Goal: Information Seeking & Learning: Learn about a topic

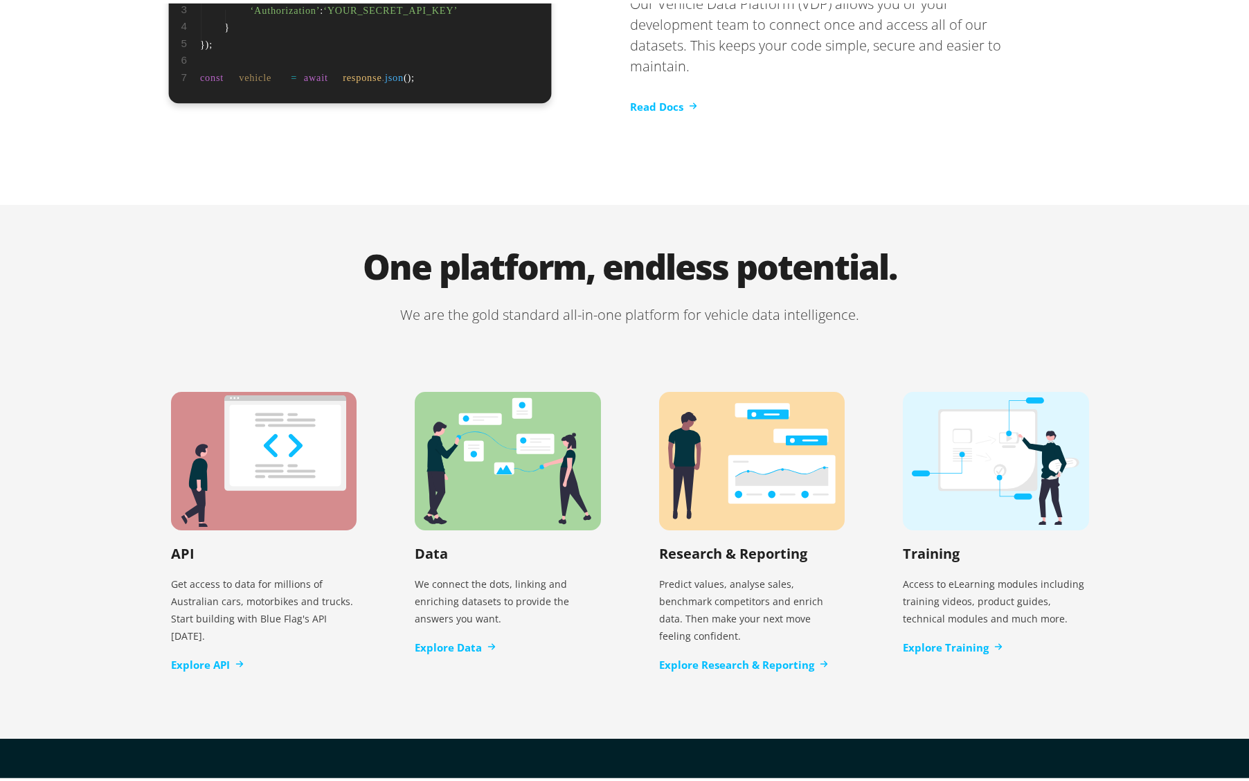
scroll to position [2683, 0]
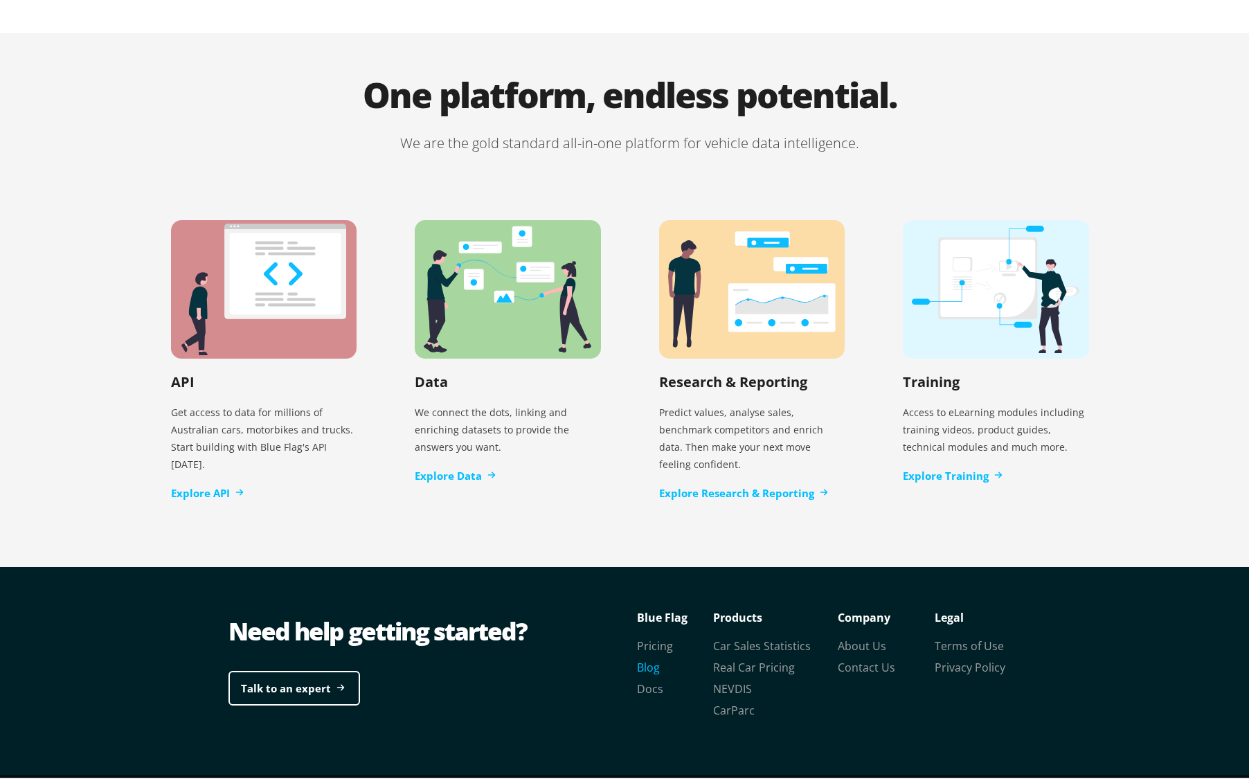
click at [643, 657] on link "Blog" at bounding box center [648, 664] width 23 height 15
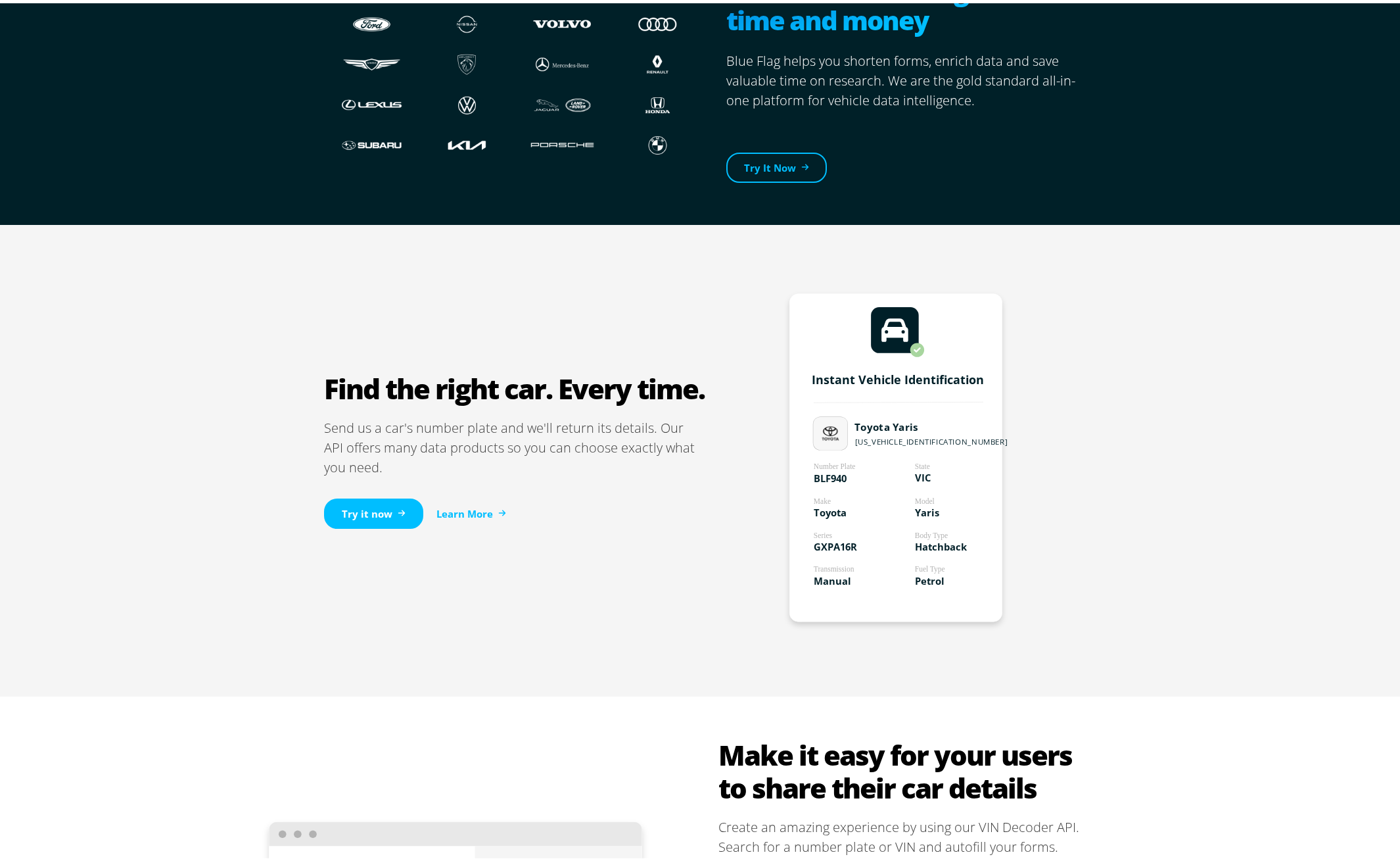
scroll to position [534, 0]
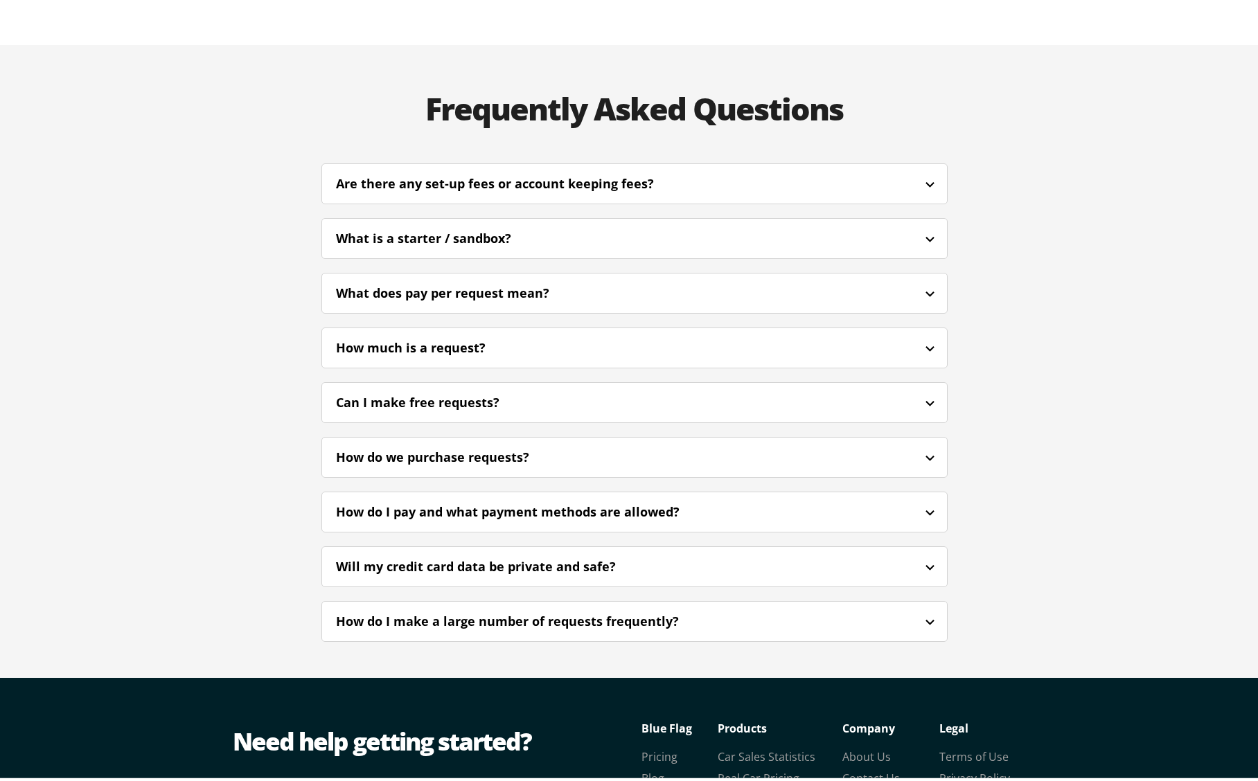
scroll to position [3254, 0]
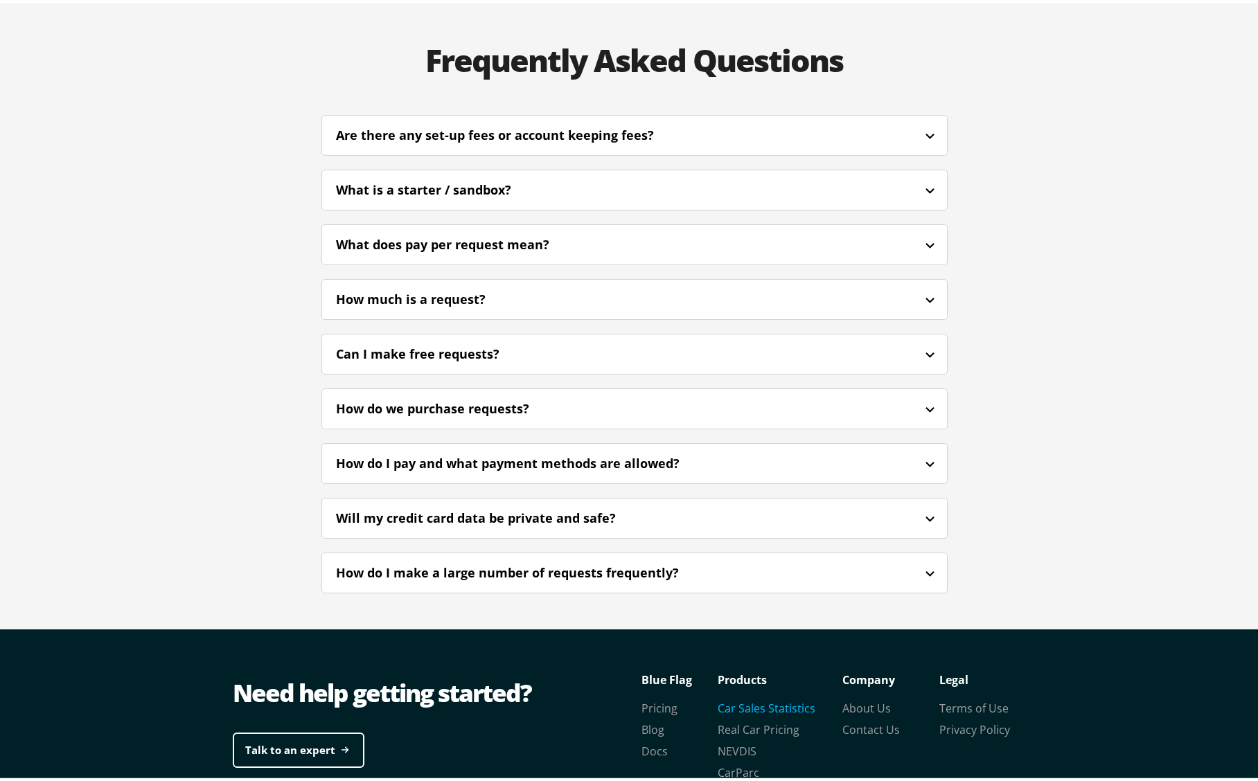
click at [755, 697] on link "Car Sales Statistics" at bounding box center [766, 704] width 98 height 15
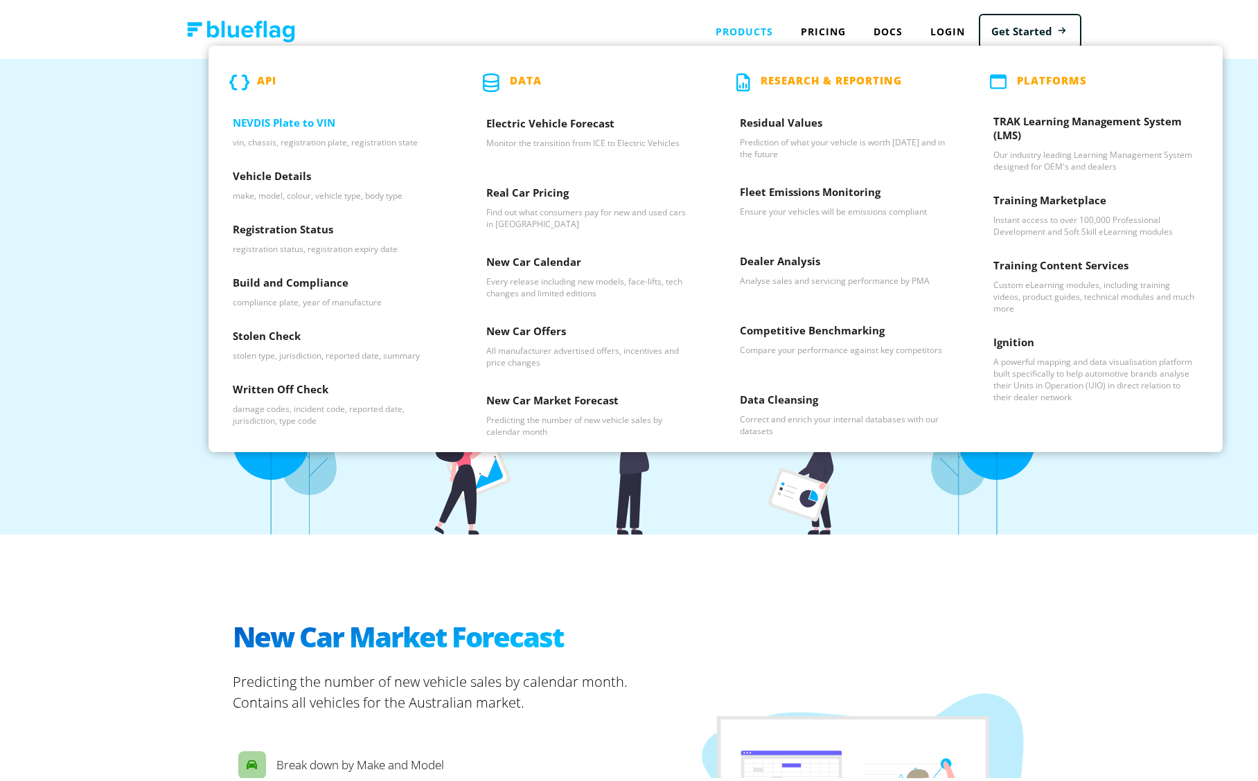
click at [280, 125] on h3 "NEVDIS Plate to VIN" at bounding box center [335, 122] width 205 height 21
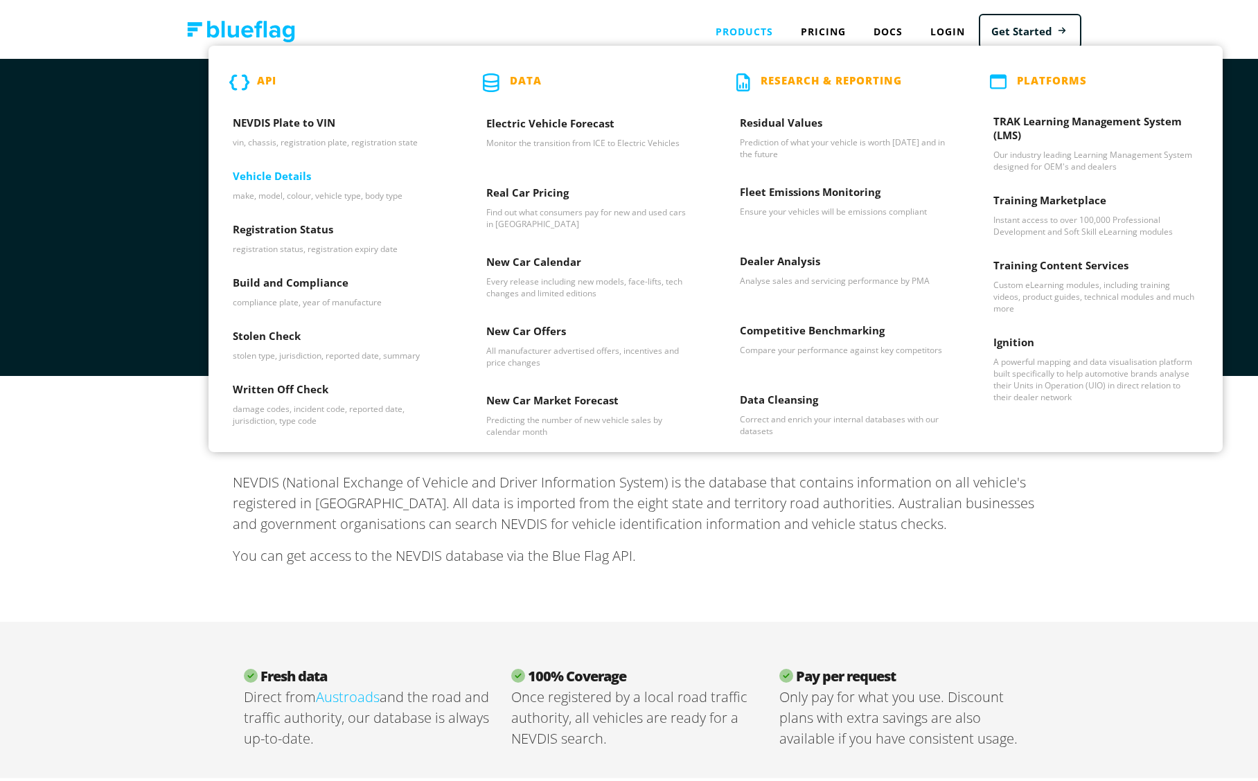
click at [283, 175] on h3 "Vehicle Details" at bounding box center [335, 176] width 205 height 21
click at [284, 289] on h3 "Build and Compliance" at bounding box center [335, 282] width 205 height 21
click at [238, 391] on h3 "Written Off Check" at bounding box center [335, 389] width 205 height 21
click at [561, 126] on h3 "Electric Vehicle Forecast" at bounding box center [588, 123] width 205 height 21
click at [557, 187] on h3 "Real Car Pricing" at bounding box center [588, 192] width 205 height 21
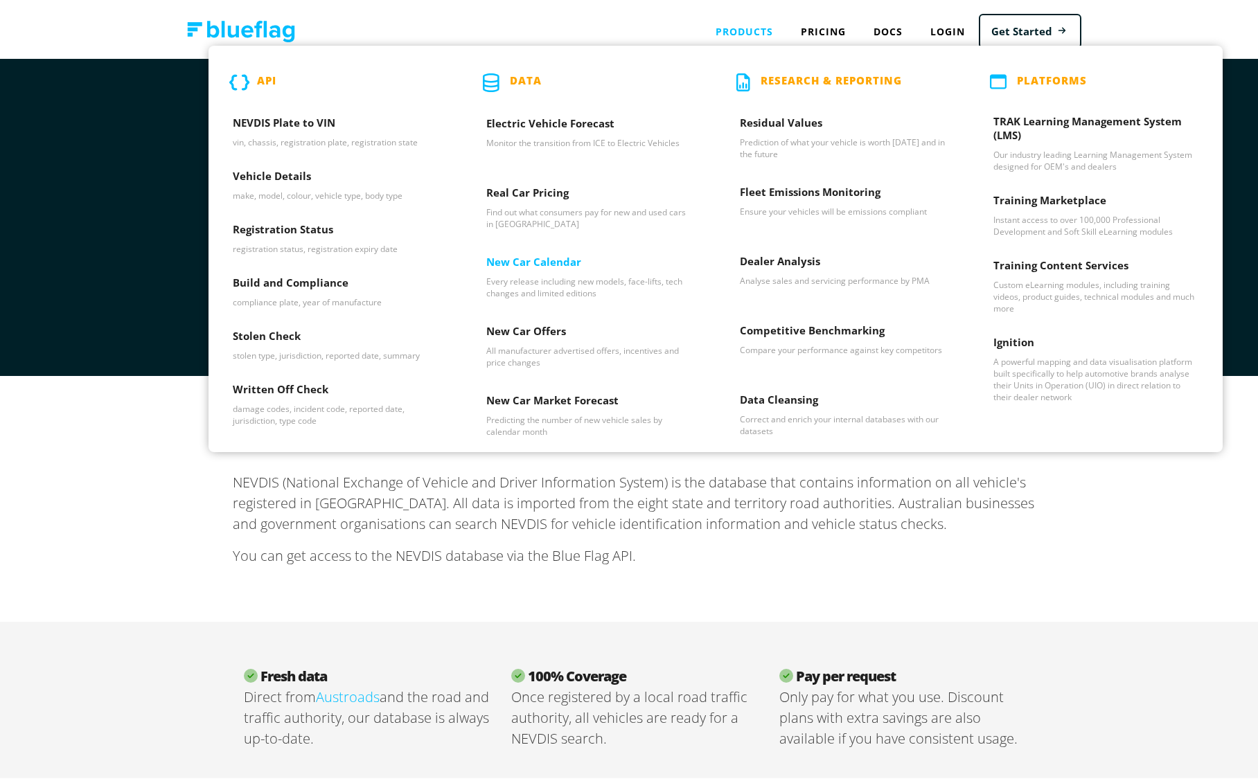
click at [519, 265] on h3 "New Car Calendar" at bounding box center [588, 261] width 205 height 21
click at [288, 121] on h3 "NEVDIS Plate to VIN" at bounding box center [335, 122] width 205 height 21
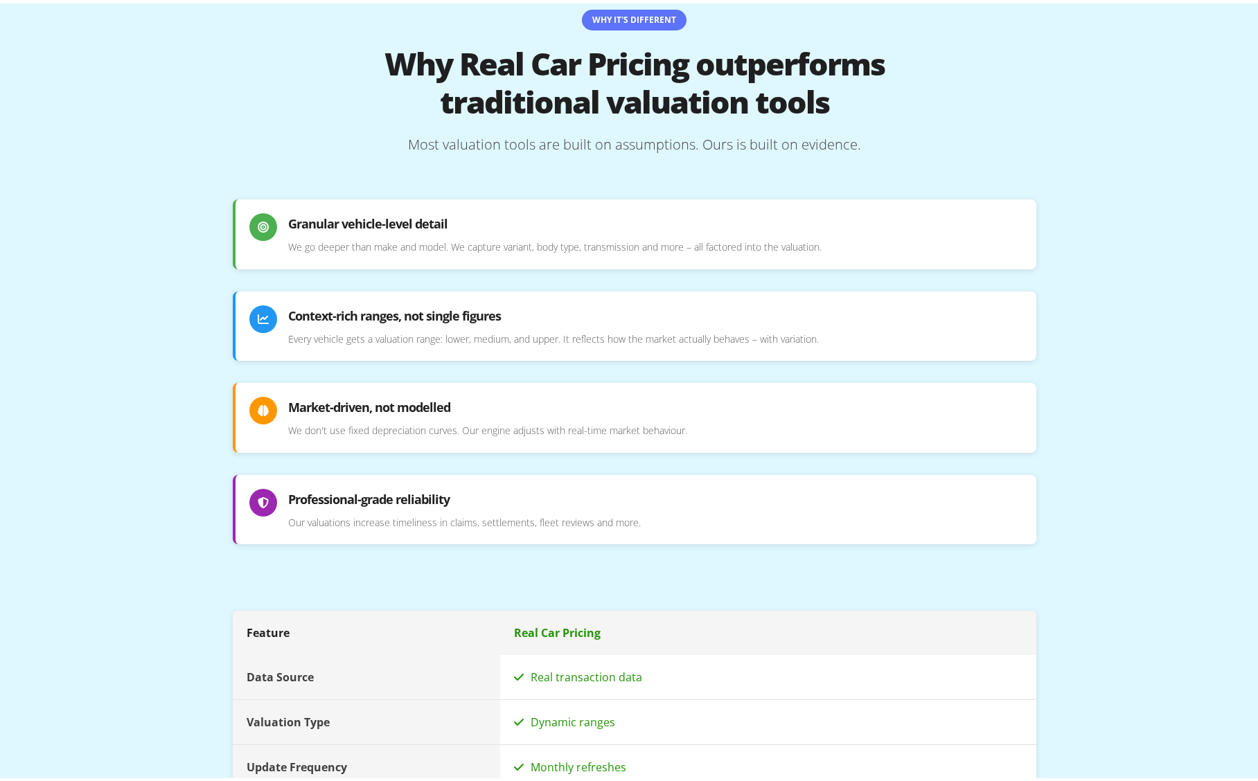
scroll to position [1180, 0]
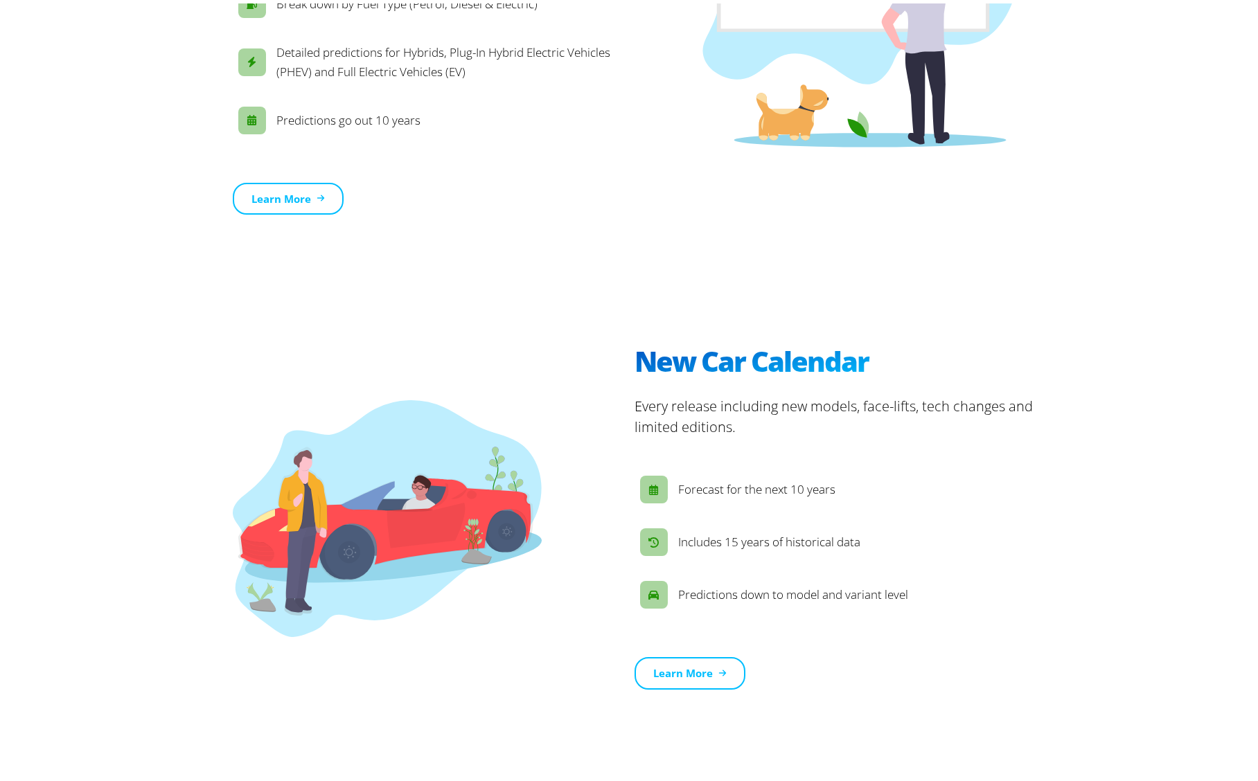
scroll to position [816, 0]
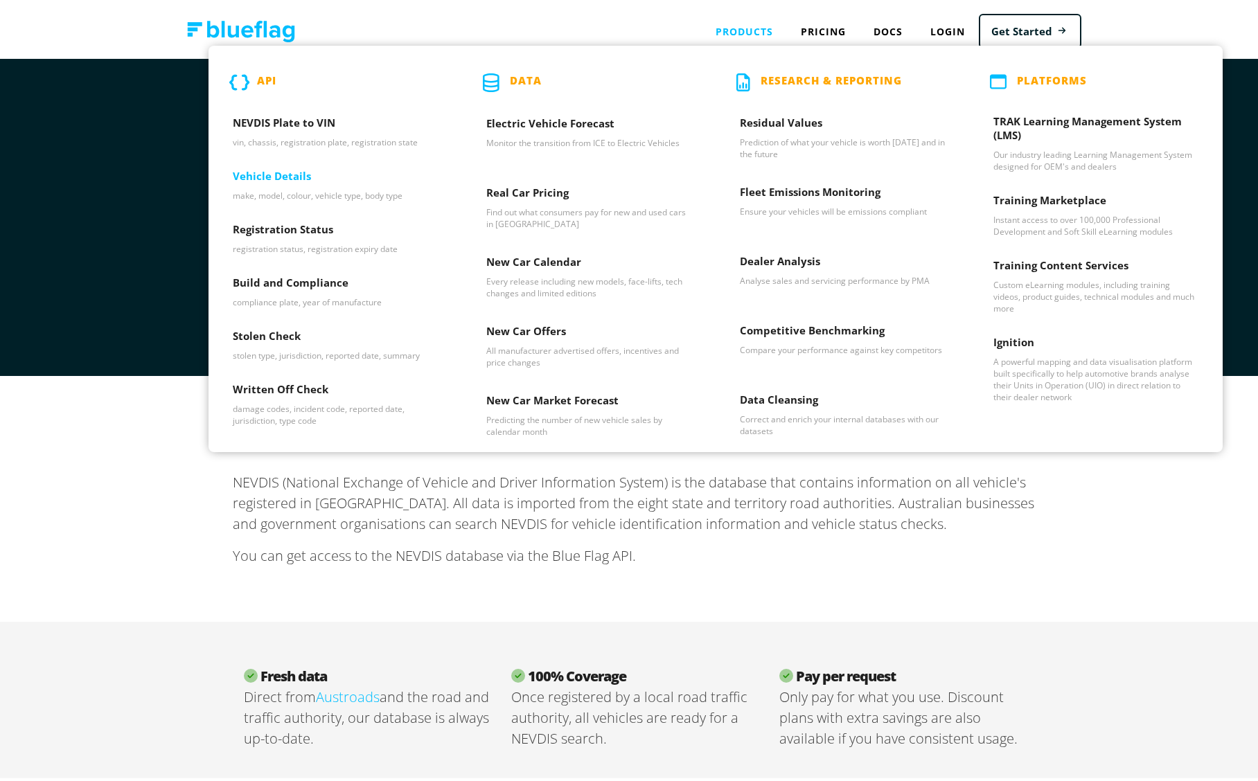
click at [311, 184] on h3 "Vehicle Details" at bounding box center [335, 176] width 205 height 21
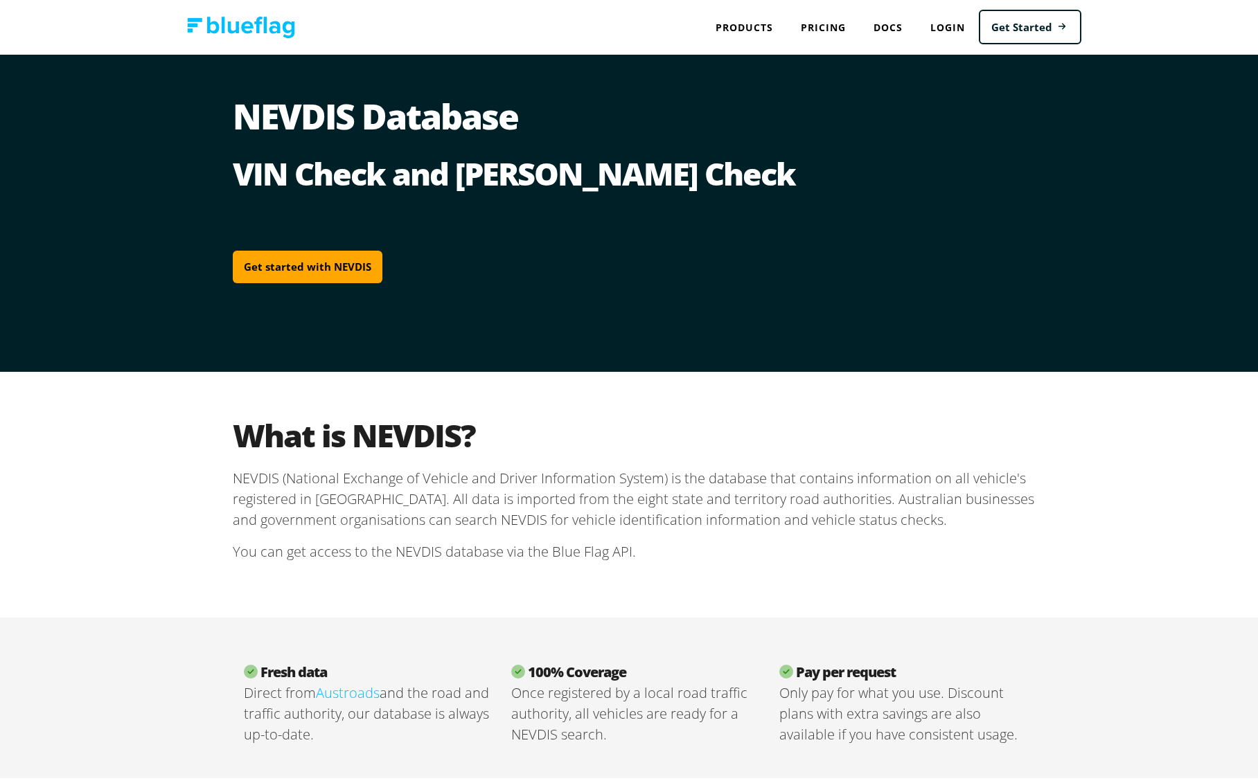
scroll to position [7, 0]
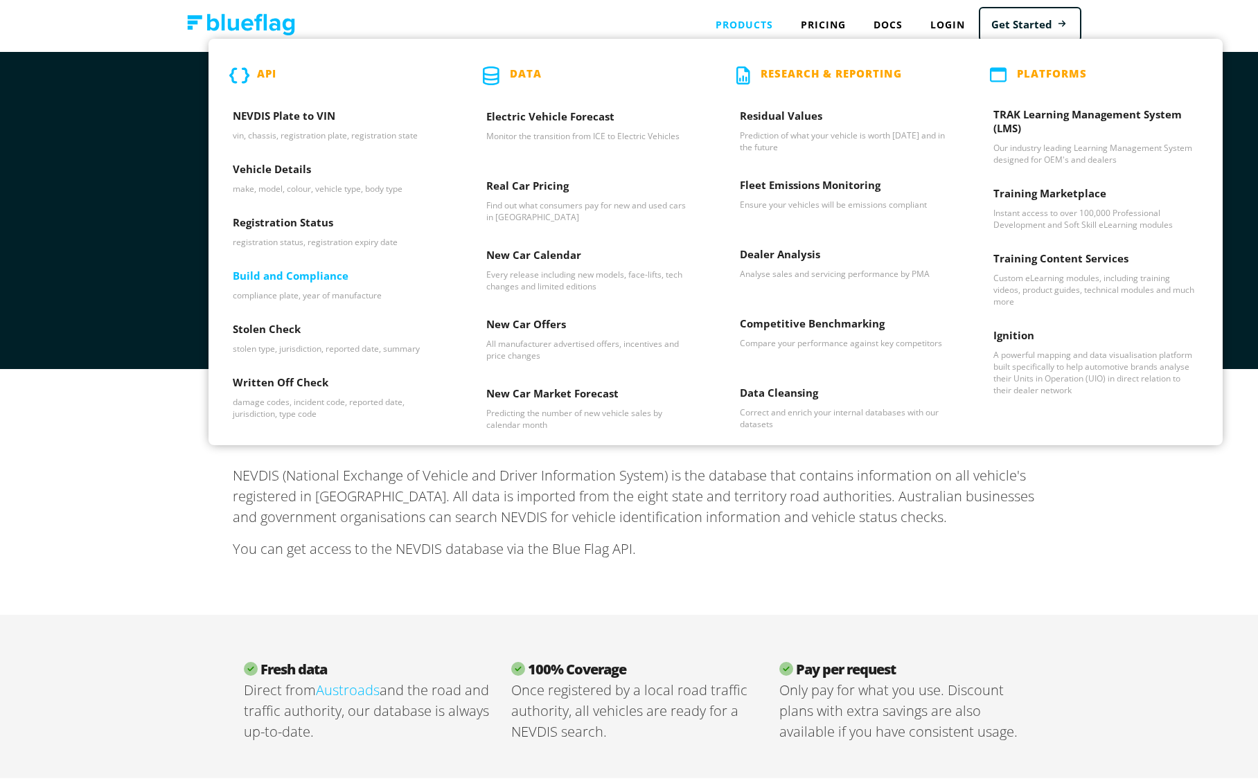
click at [321, 269] on h3 "Build and Compliance" at bounding box center [335, 275] width 205 height 21
click at [553, 322] on h3 "New Car Offers" at bounding box center [588, 324] width 205 height 21
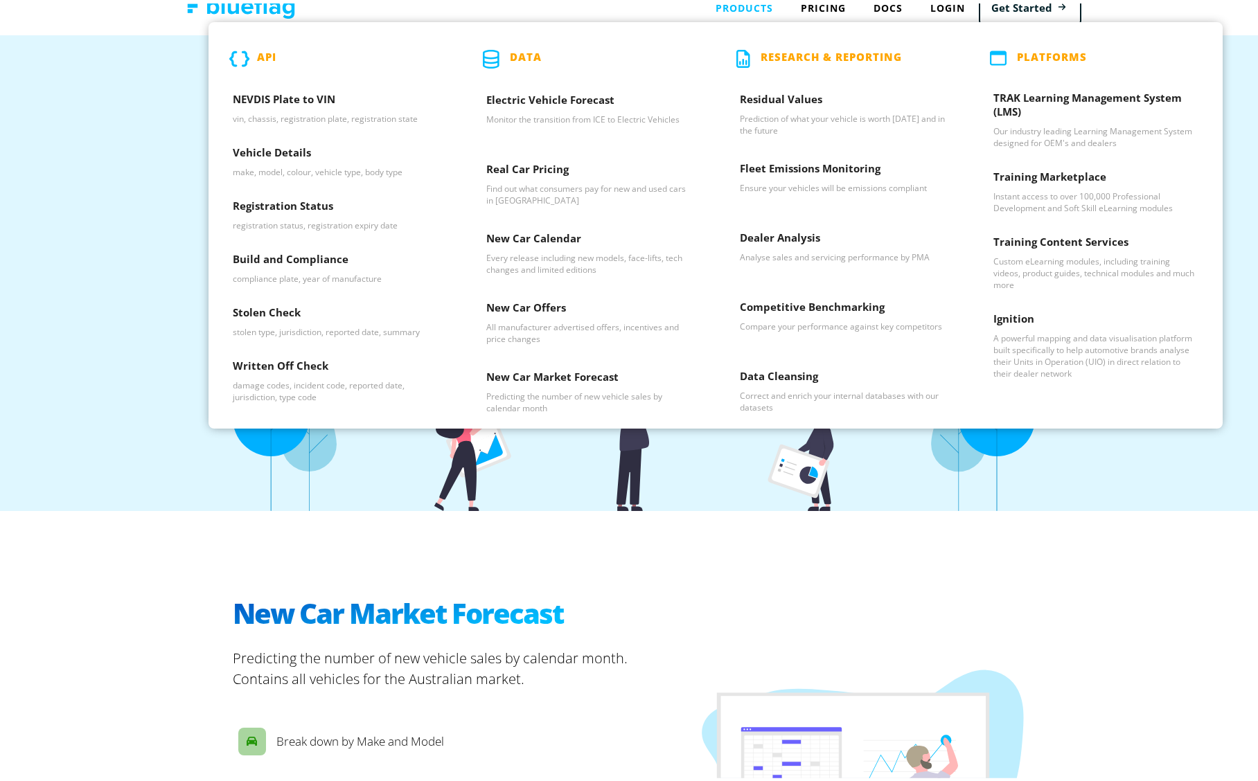
scroll to position [22, 0]
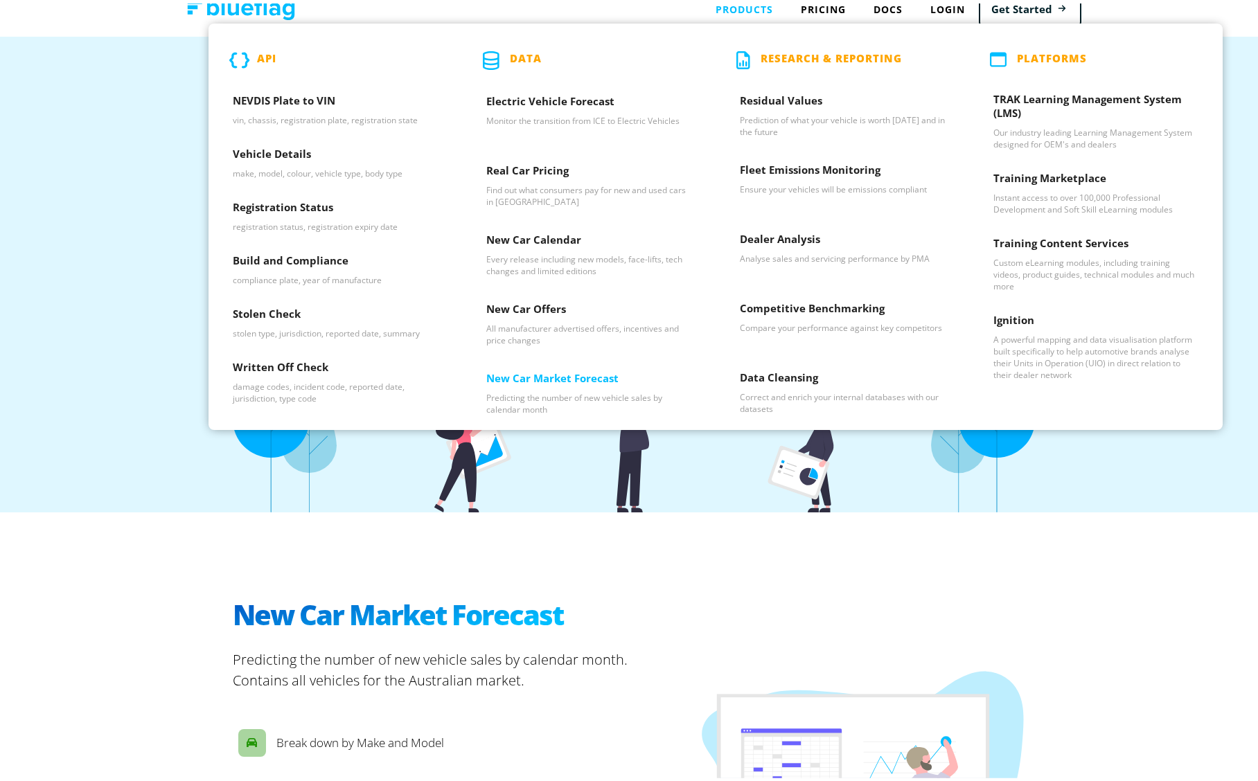
click at [557, 379] on h3 "New Car Market Forecast" at bounding box center [588, 378] width 205 height 21
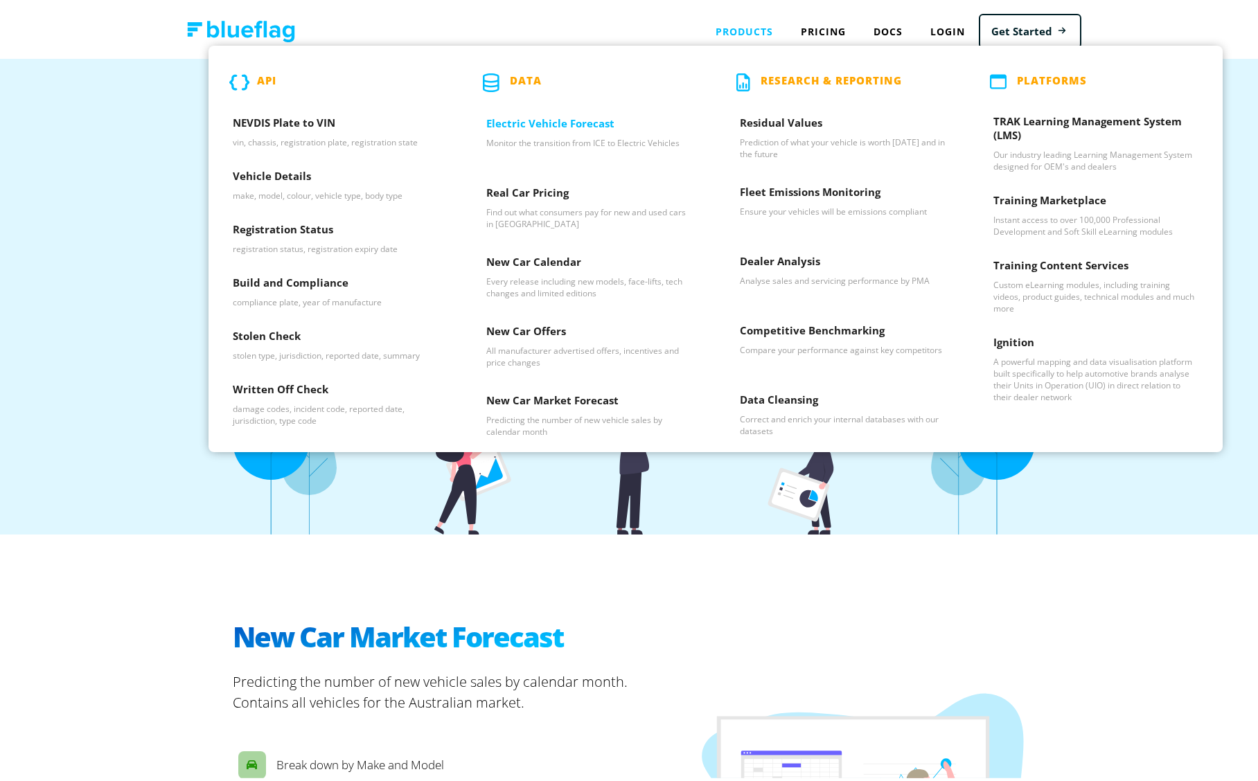
click at [528, 128] on h3 "Electric Vehicle Forecast" at bounding box center [588, 123] width 205 height 21
click at [786, 122] on h3 "Residual Values" at bounding box center [842, 122] width 205 height 21
click at [780, 197] on h3 "Fleet Emissions Monitoring" at bounding box center [842, 191] width 205 height 21
click at [783, 255] on h3 "Dealer Analysis" at bounding box center [842, 261] width 205 height 21
click at [776, 326] on h3 "Competitive Benchmarking" at bounding box center [842, 330] width 205 height 21
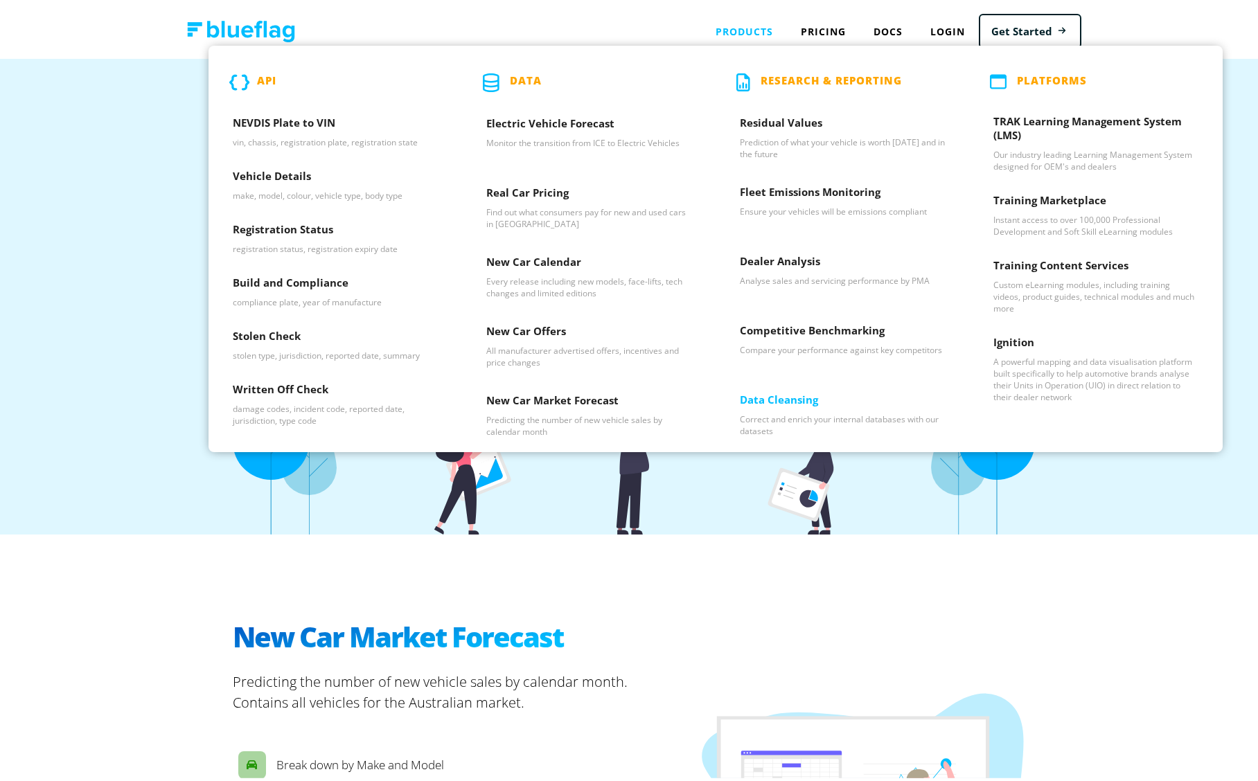
click at [781, 392] on h3 "Data Cleansing" at bounding box center [842, 399] width 205 height 21
click at [267, 136] on p "vin, chassis, registration plate, registration state" at bounding box center [335, 139] width 205 height 12
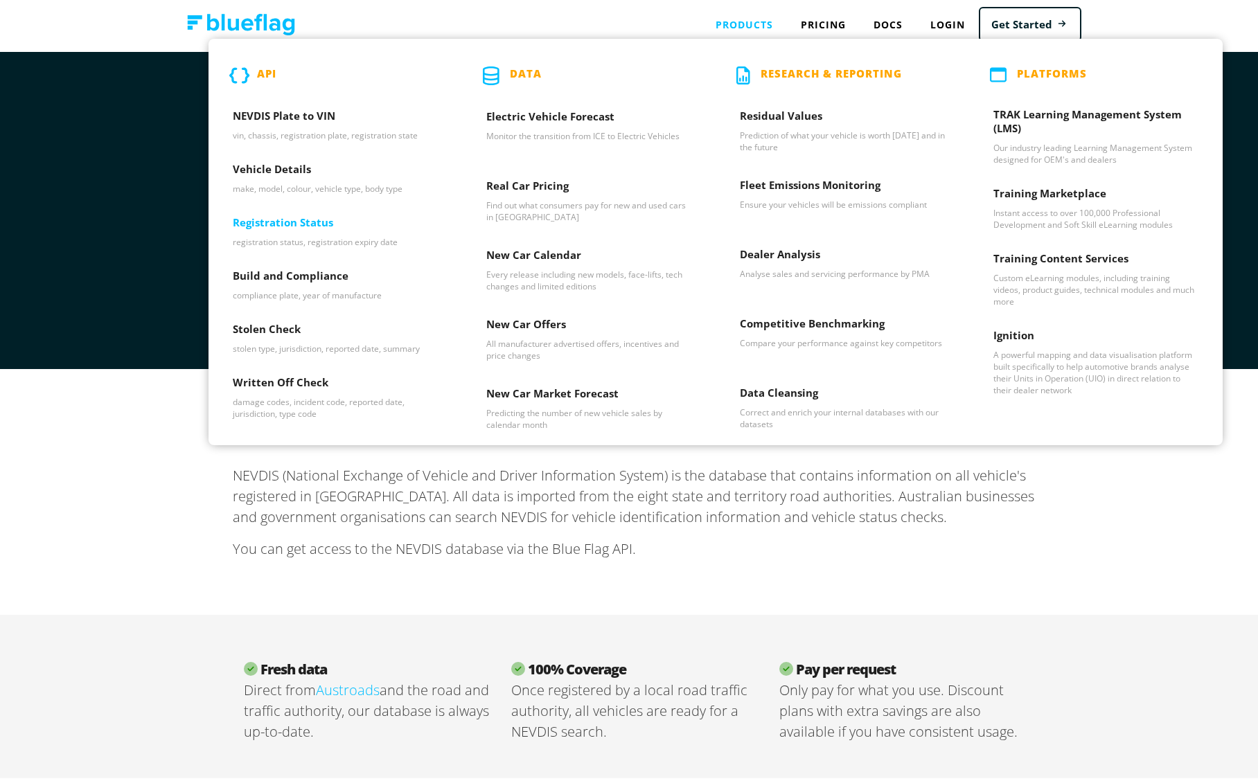
click at [248, 237] on p "registration status, registration expiry date" at bounding box center [335, 239] width 205 height 12
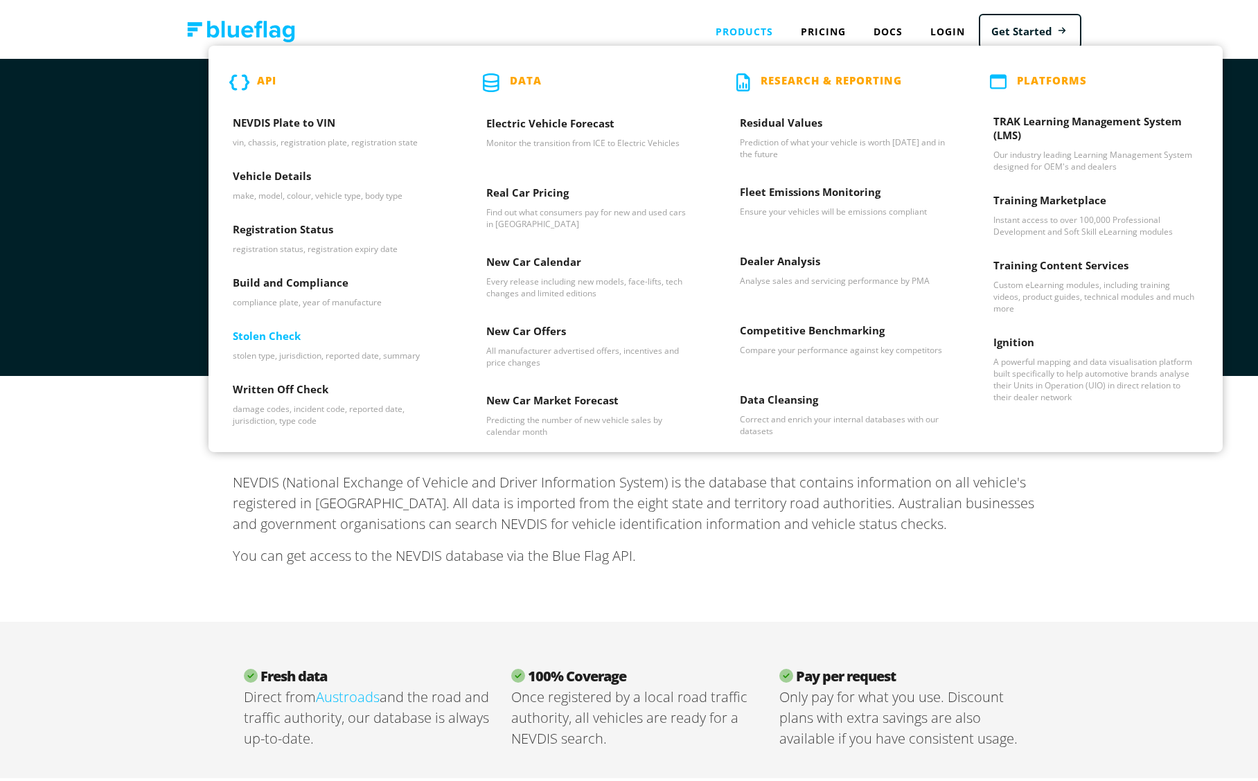
click at [327, 356] on p "stolen type, jurisdiction, reported date, summary" at bounding box center [335, 352] width 205 height 12
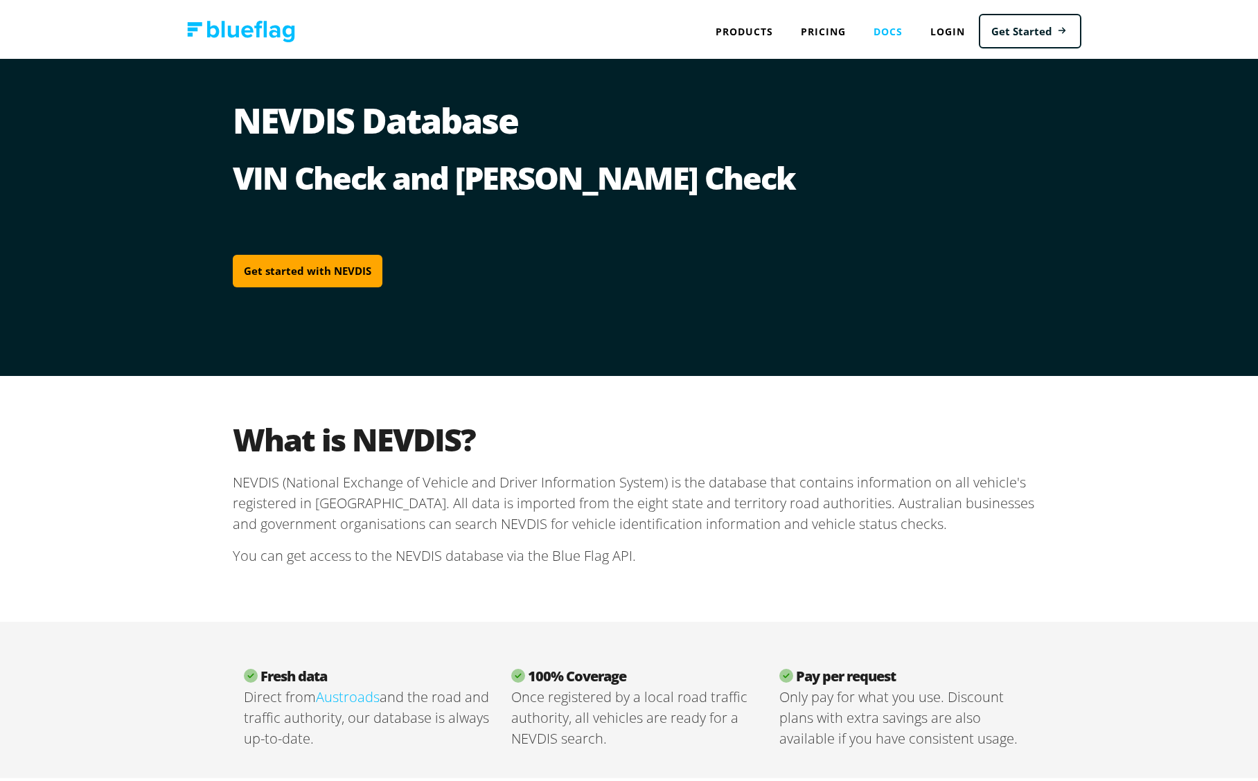
click at [898, 33] on link "Docs" at bounding box center [887, 28] width 57 height 28
click at [877, 31] on link "Docs" at bounding box center [887, 28] width 57 height 28
click at [798, 30] on link "Pricing" at bounding box center [823, 28] width 73 height 28
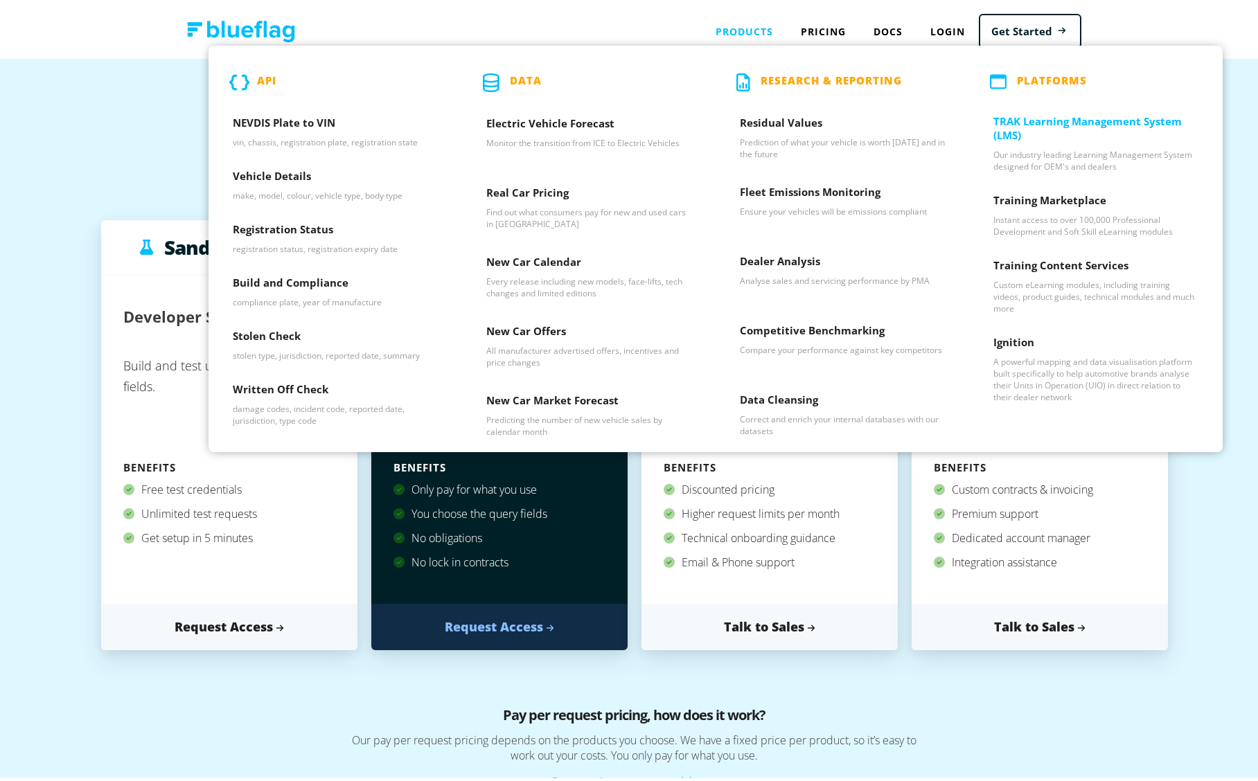
click at [1018, 134] on h3 "TRAK Learning Management System (LMS)" at bounding box center [1095, 128] width 205 height 35
click at [1030, 197] on h3 "Training Marketplace" at bounding box center [1095, 200] width 205 height 21
click at [1022, 355] on p "A powerful mapping and data visualisation platform built specifically to help a…" at bounding box center [1095, 375] width 205 height 47
click at [1037, 261] on h3 "Training Content Services" at bounding box center [1095, 265] width 205 height 21
click at [798, 329] on h3 "Competitive Benchmarking" at bounding box center [842, 330] width 205 height 21
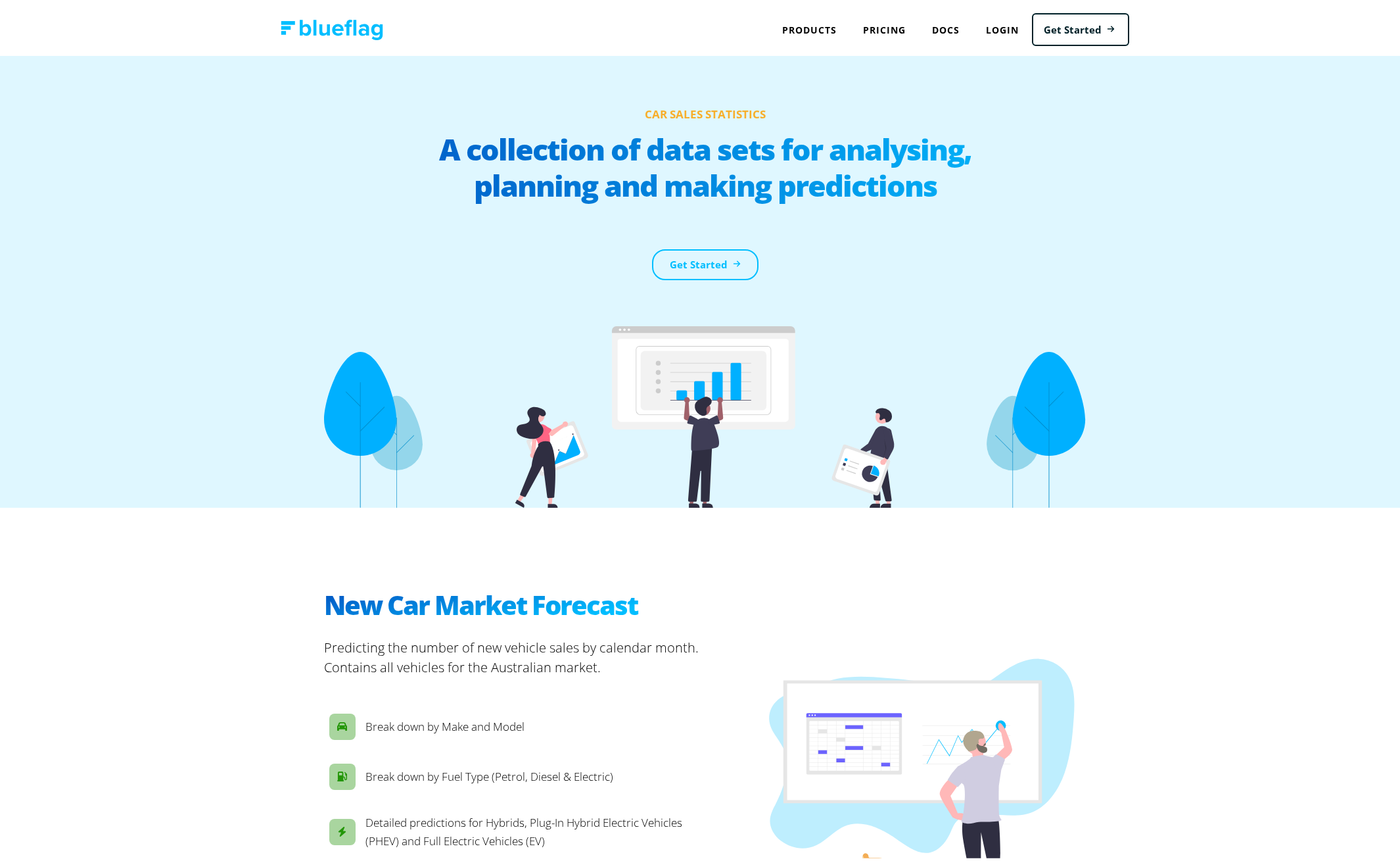
click at [346, 18] on img at bounding box center [332, 26] width 103 height 20
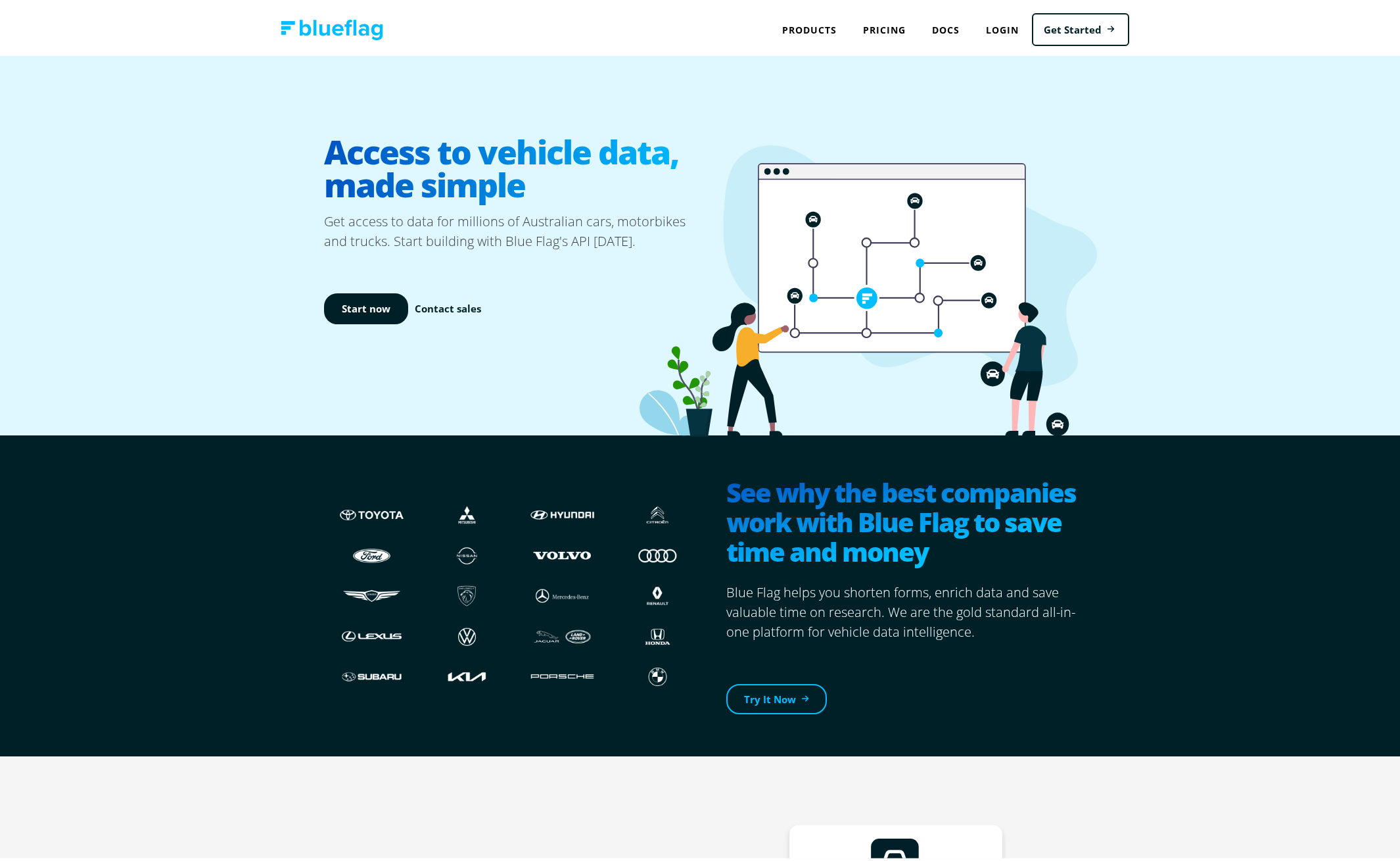
click at [355, 30] on img at bounding box center [332, 26] width 103 height 20
click at [339, 31] on img at bounding box center [332, 26] width 103 height 20
click at [354, 18] on img at bounding box center [332, 26] width 103 height 20
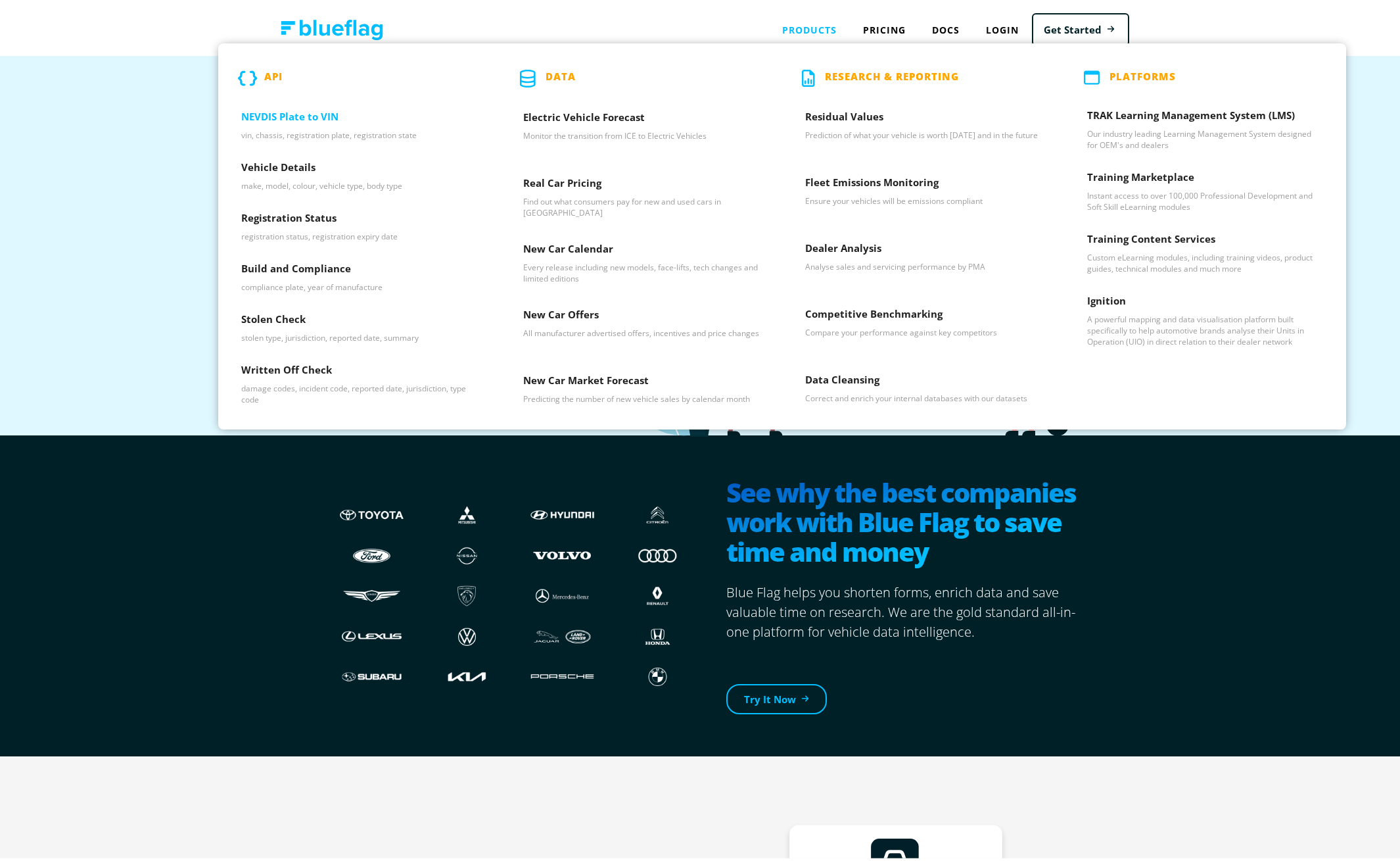
drag, startPoint x: 308, startPoint y: 121, endPoint x: 319, endPoint y: 121, distance: 11.0
click at [308, 121] on h3 "NEVDIS Plate to VIN" at bounding box center [359, 116] width 236 height 20
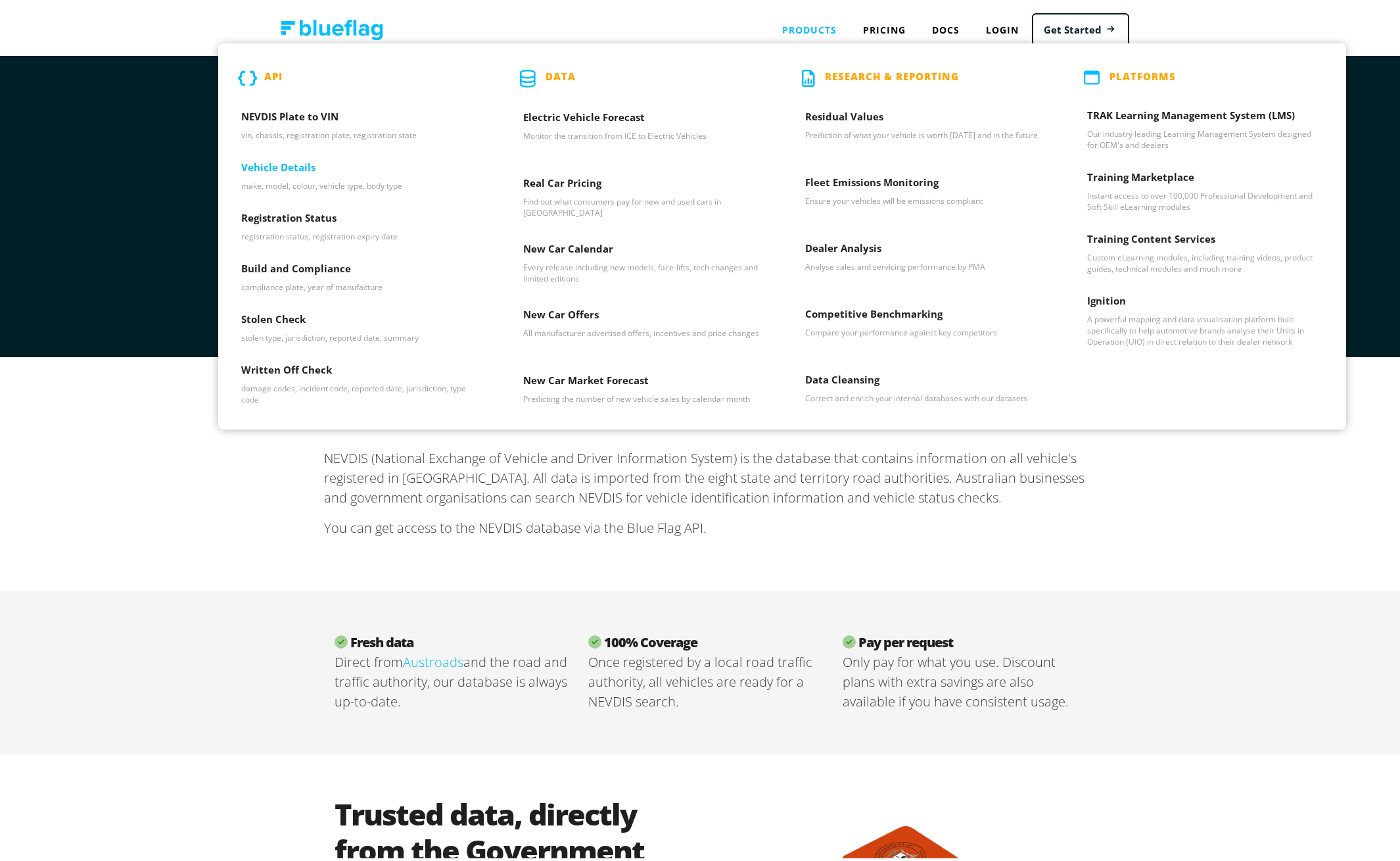
drag, startPoint x: 303, startPoint y: 175, endPoint x: 343, endPoint y: 178, distance: 40.1
click at [303, 175] on h3 "Vehicle Details" at bounding box center [359, 167] width 236 height 20
click at [600, 122] on h3 "Electric Vehicle Forecast" at bounding box center [641, 117] width 236 height 20
click at [587, 192] on h3 "Real Car Pricing" at bounding box center [641, 182] width 236 height 20
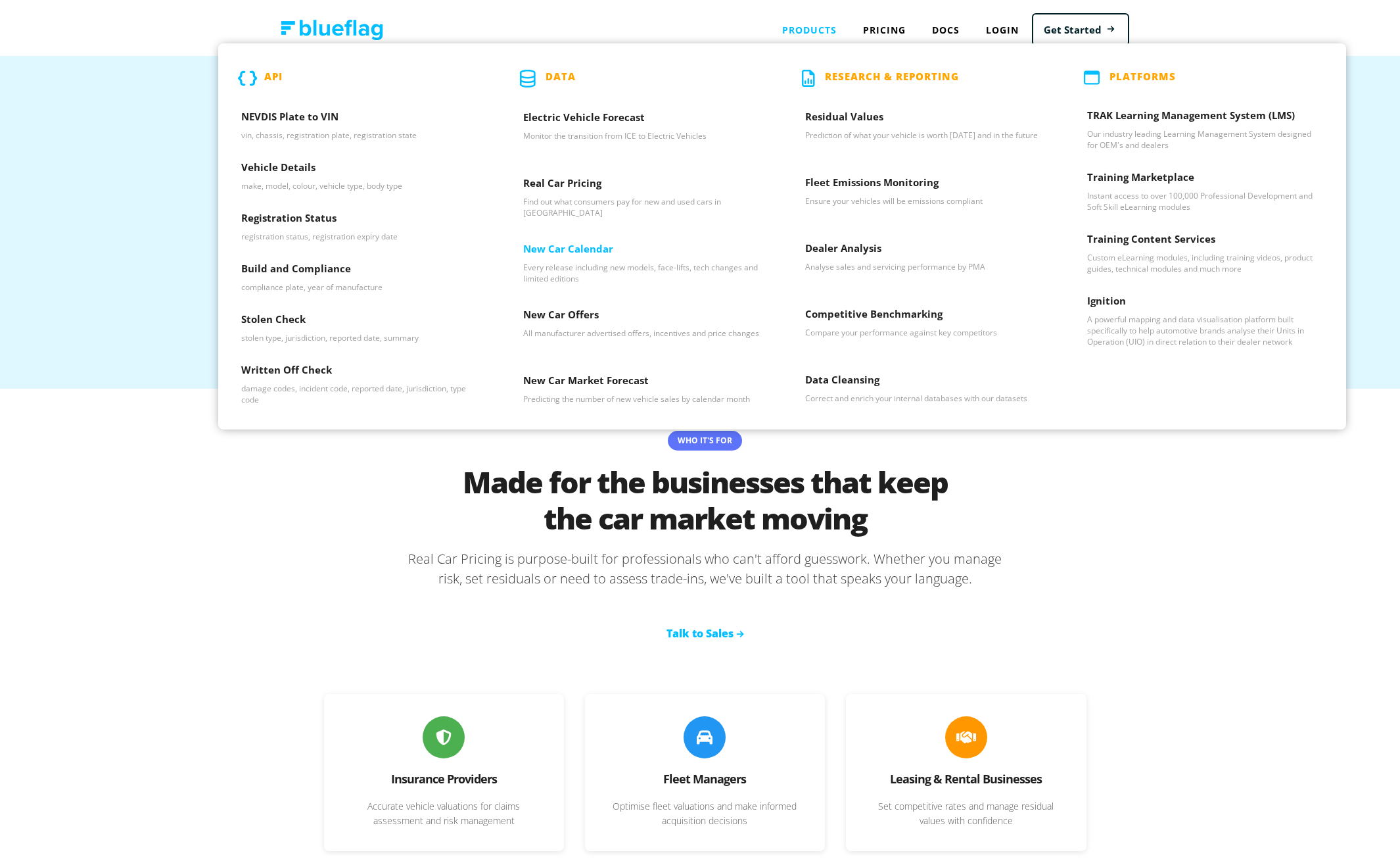
click at [586, 251] on h3 "New Car Calendar" at bounding box center [641, 248] width 236 height 20
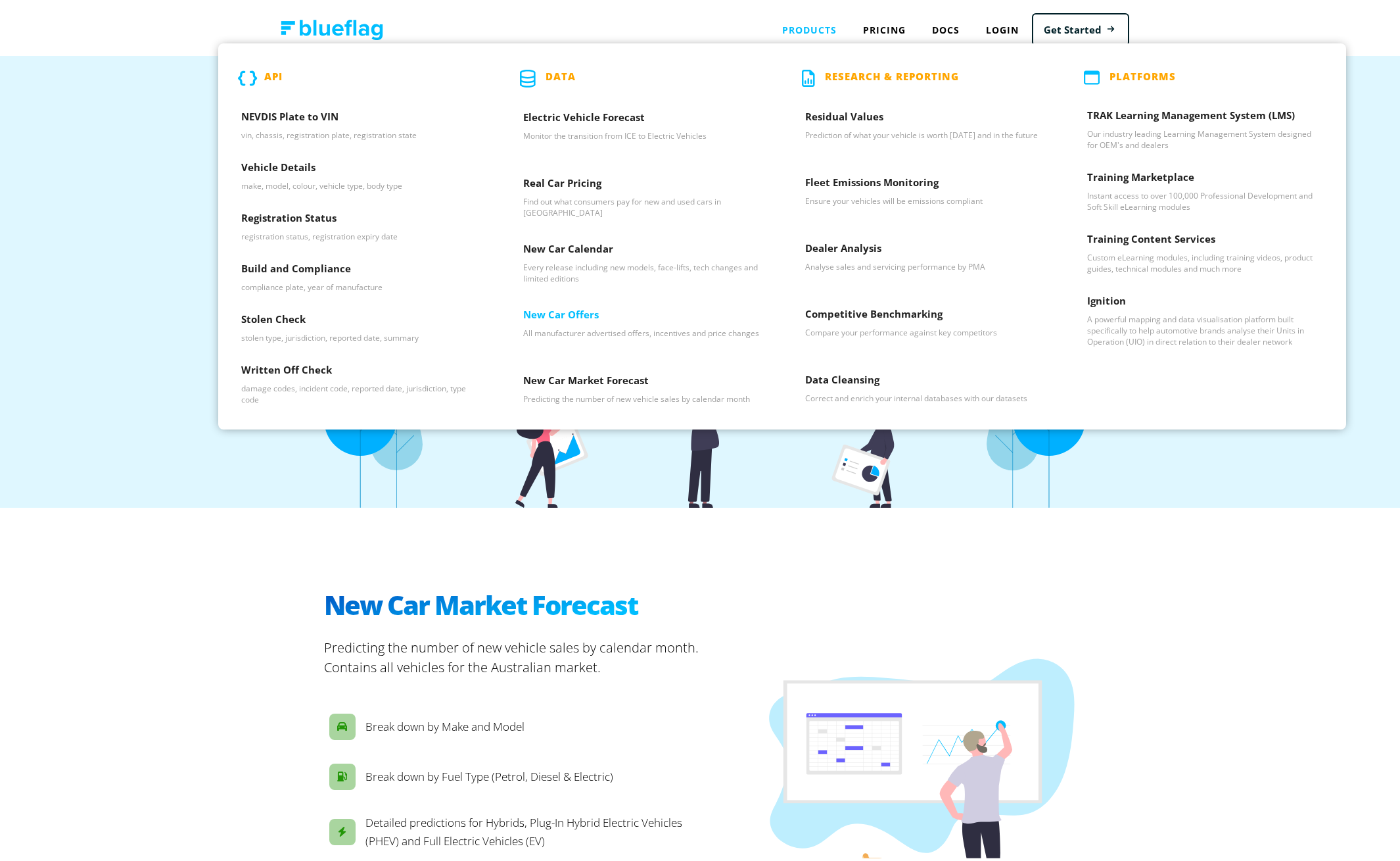
click at [569, 326] on p "All manufacturer advertised offers, incentives and price changes" at bounding box center [641, 329] width 236 height 11
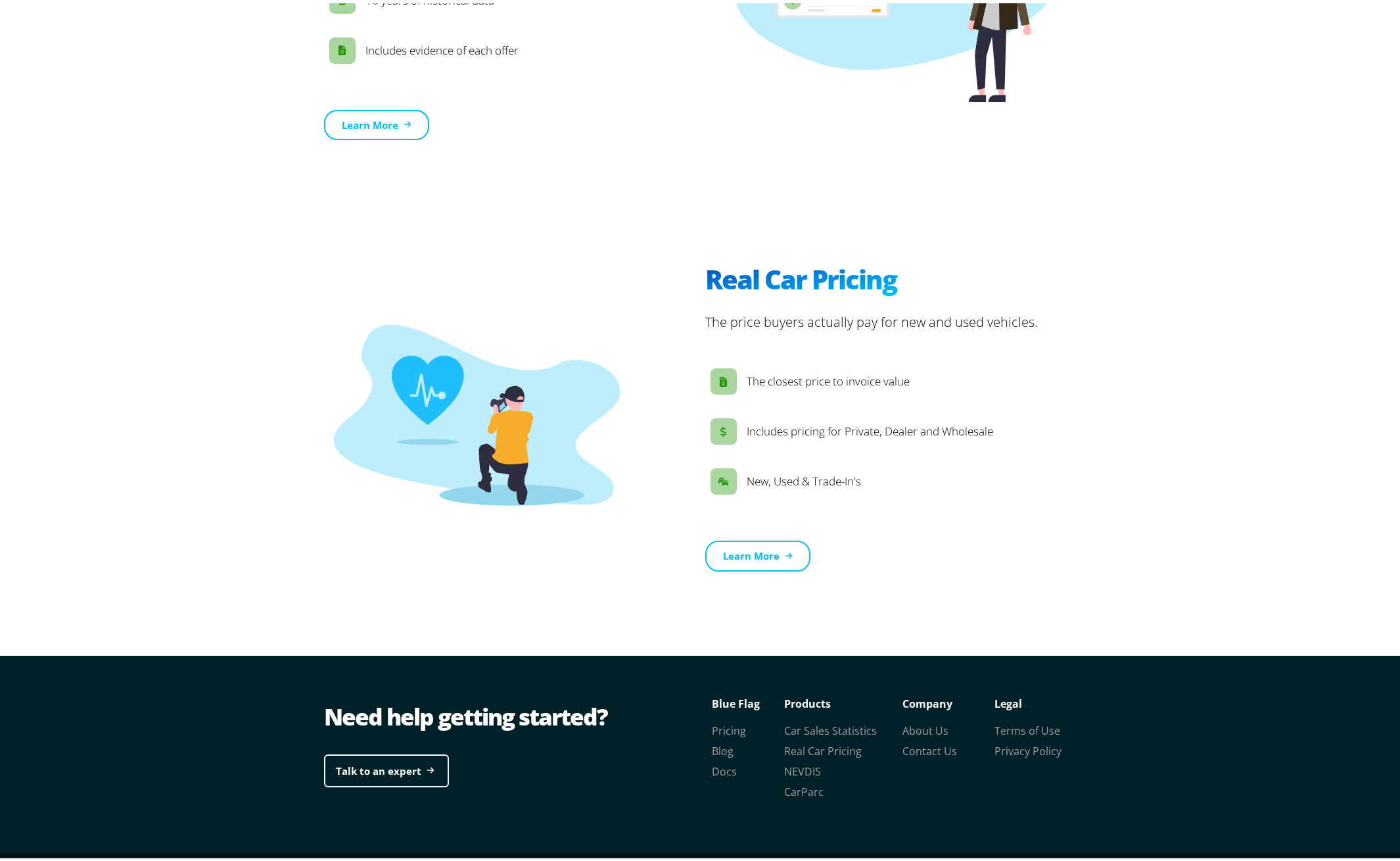
scroll to position [1747, 0]
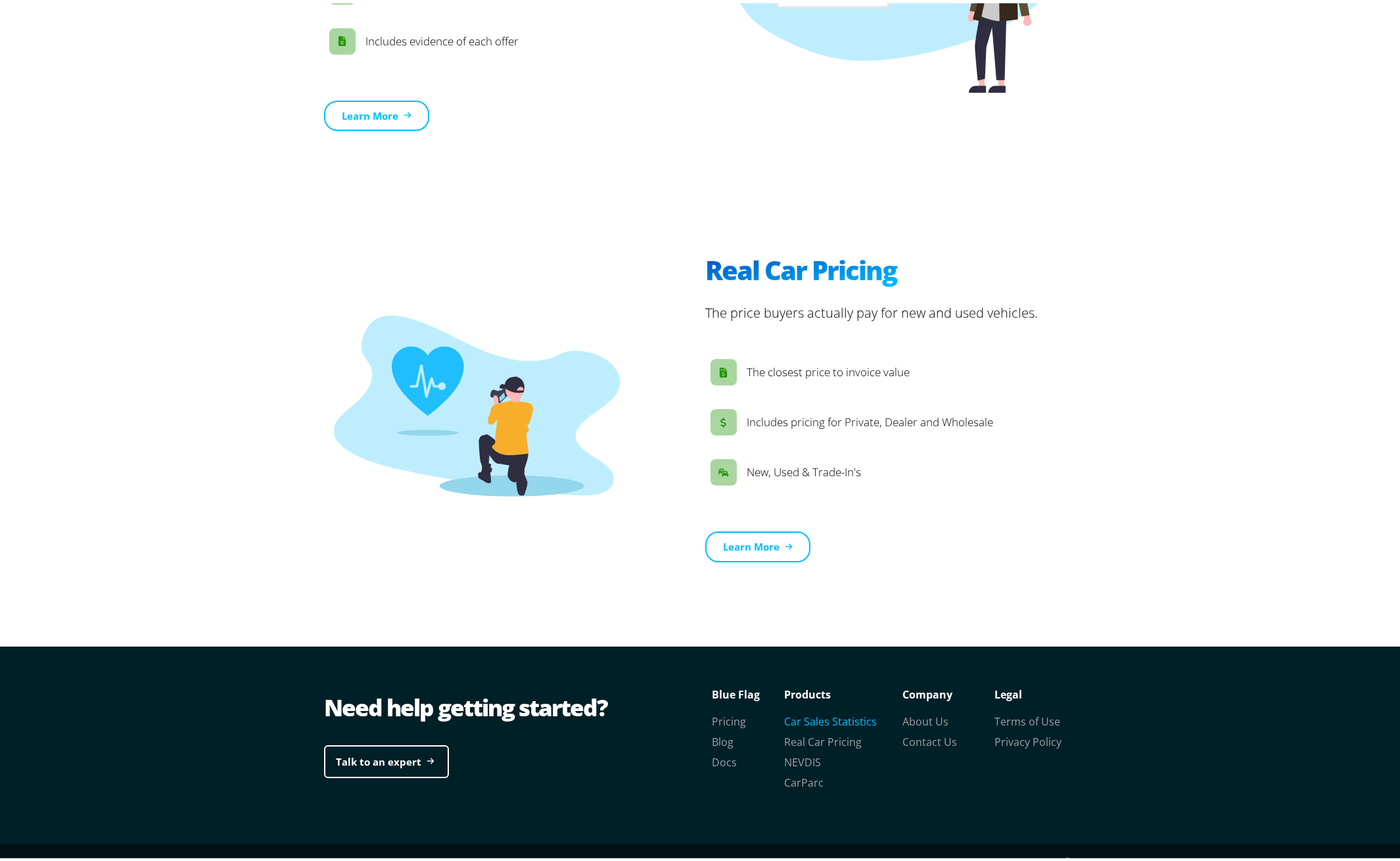
click at [831, 711] on link "Car Sales Statistics" at bounding box center [831, 718] width 93 height 14
click at [1036, 711] on link "Terms of Use" at bounding box center [1027, 718] width 65 height 14
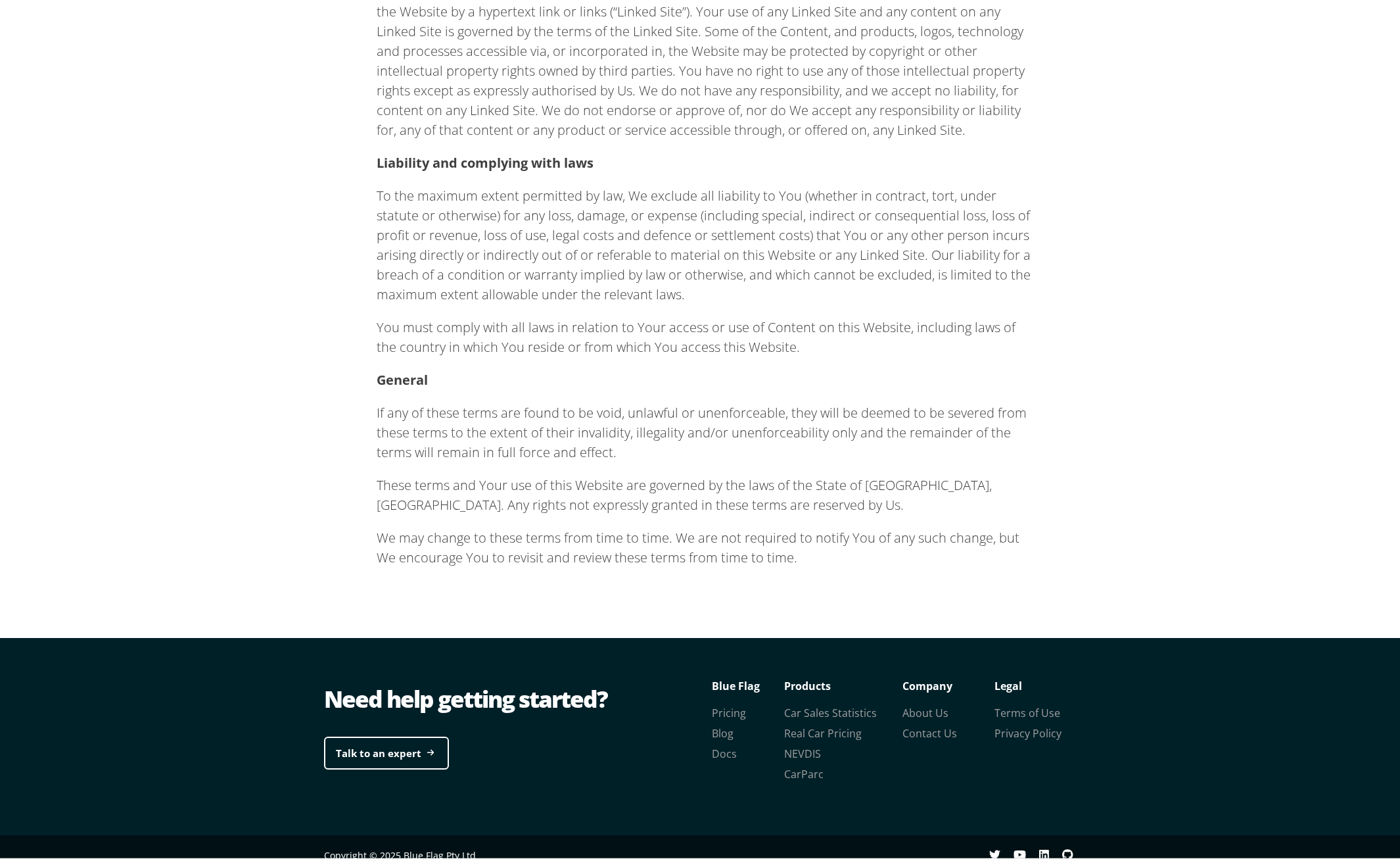
scroll to position [692, 0]
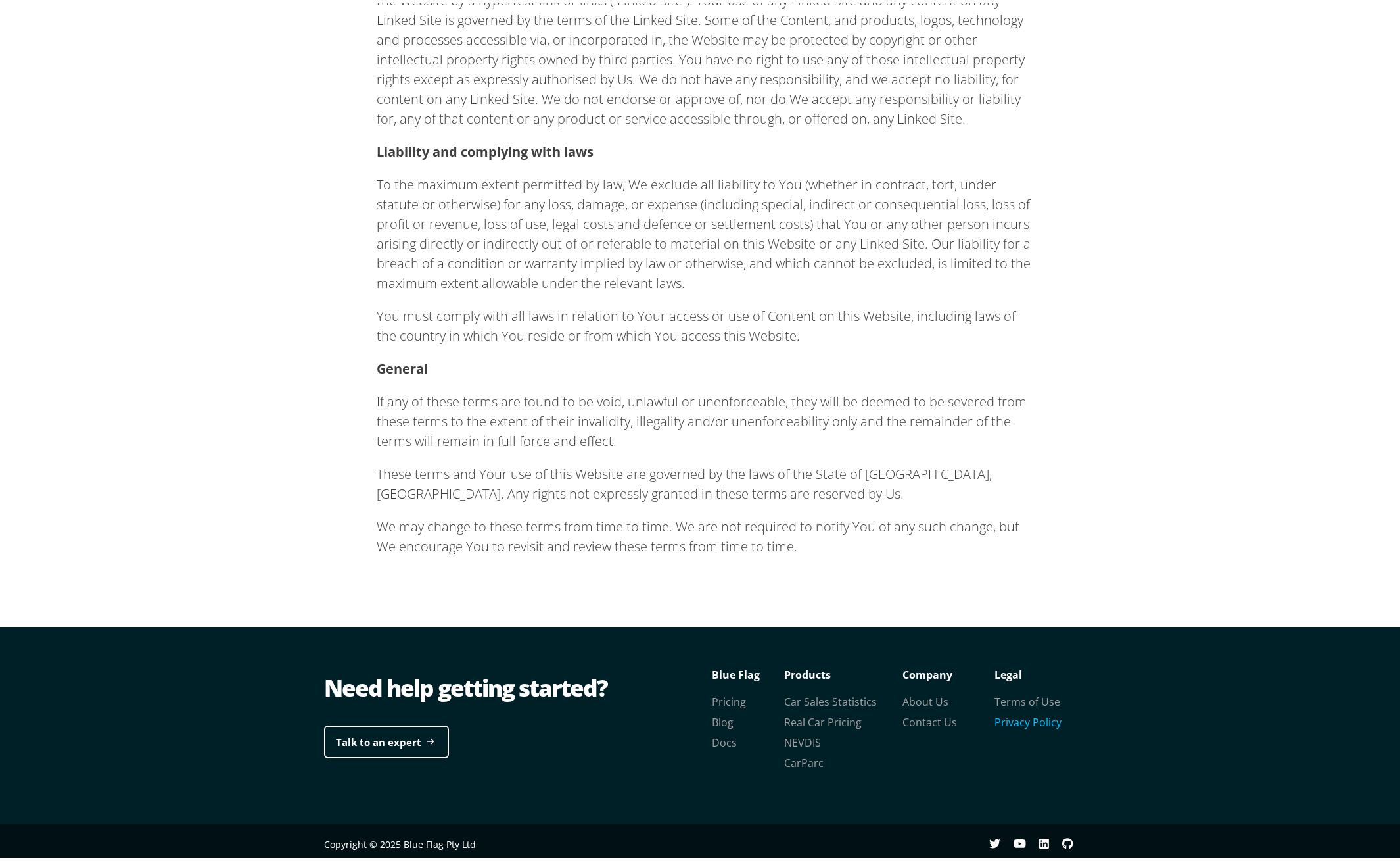
click at [1020, 722] on link "Privacy Policy" at bounding box center [1028, 718] width 67 height 14
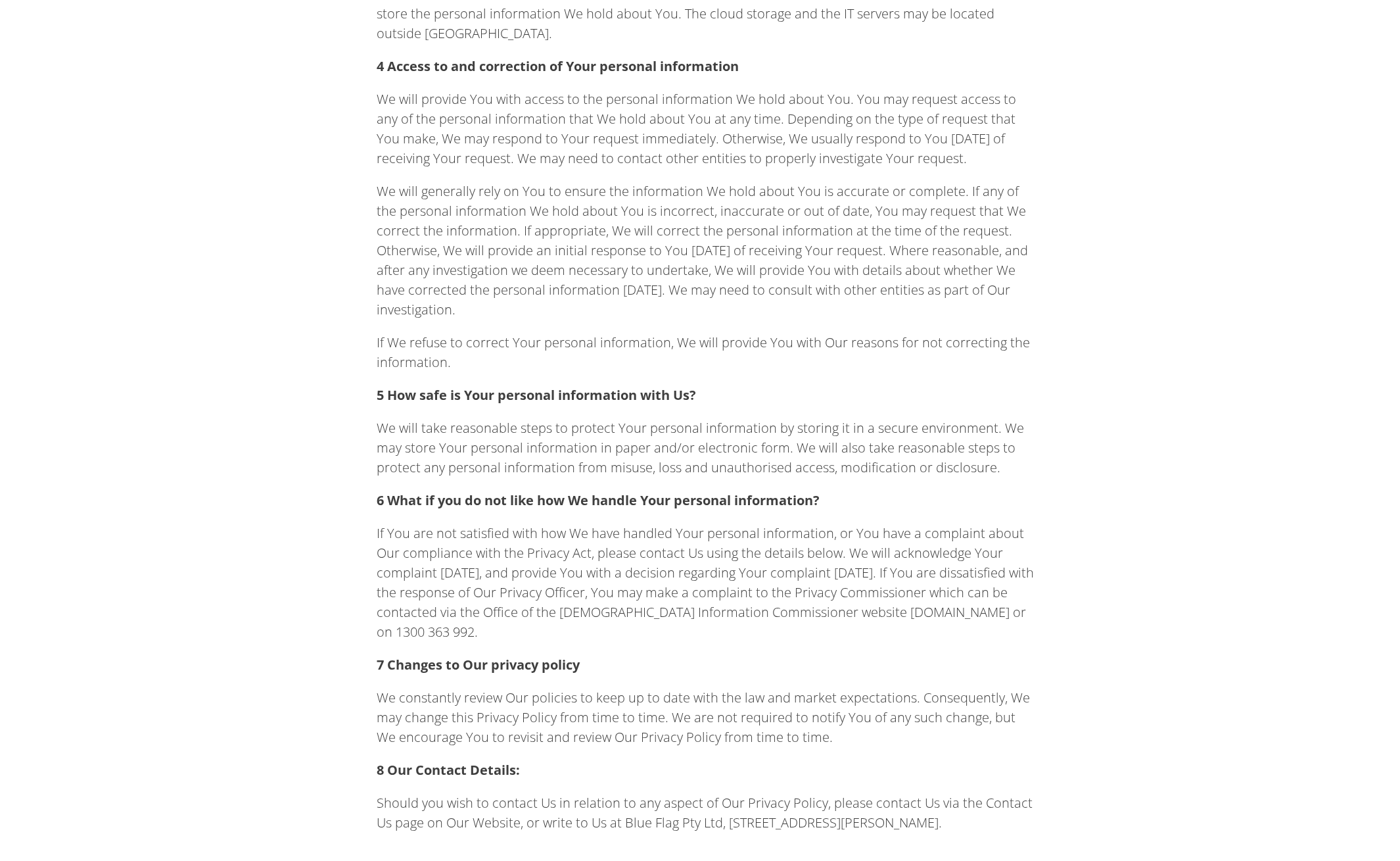
scroll to position [2349, 0]
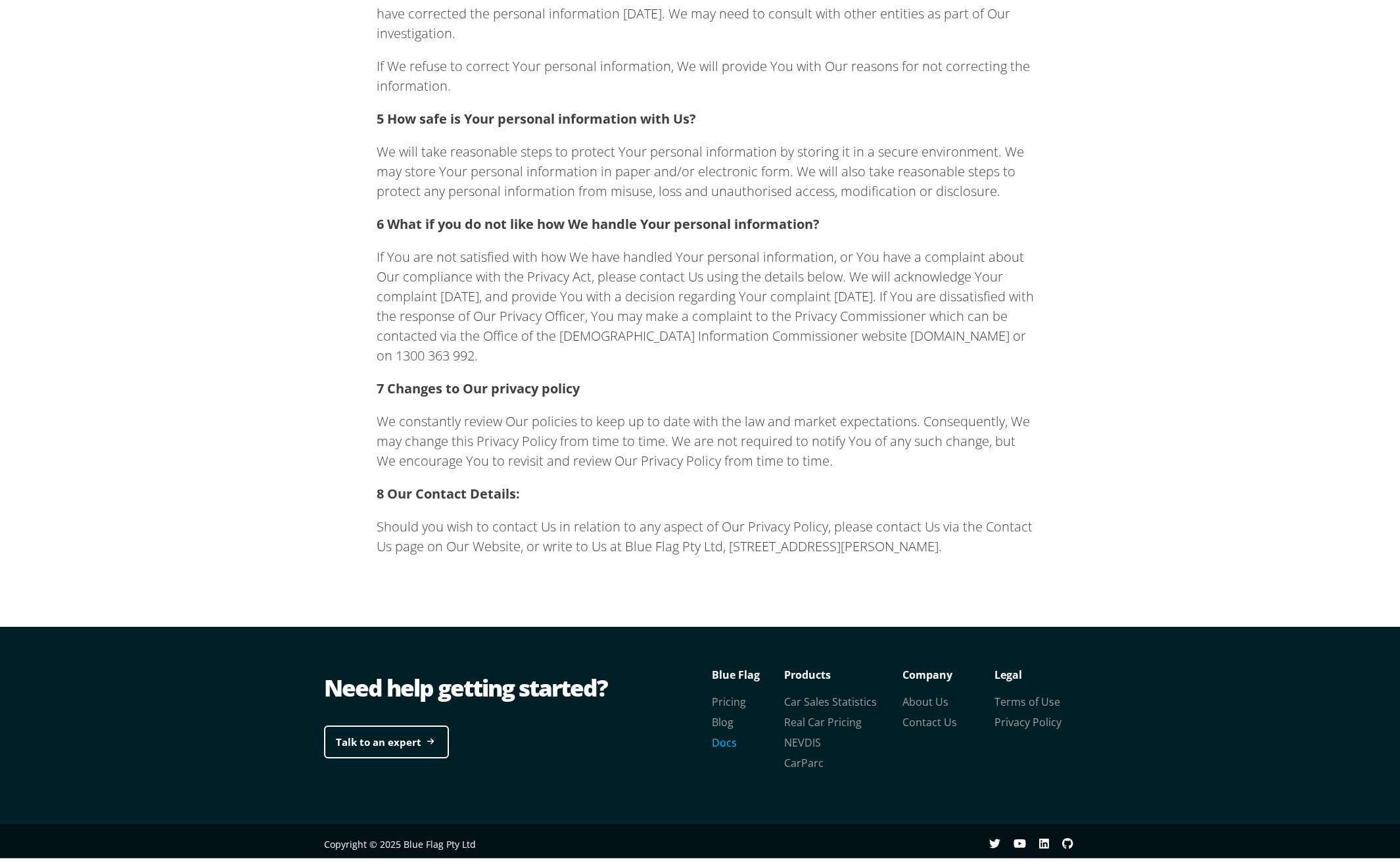
click at [725, 741] on link "Docs" at bounding box center [724, 739] width 25 height 14
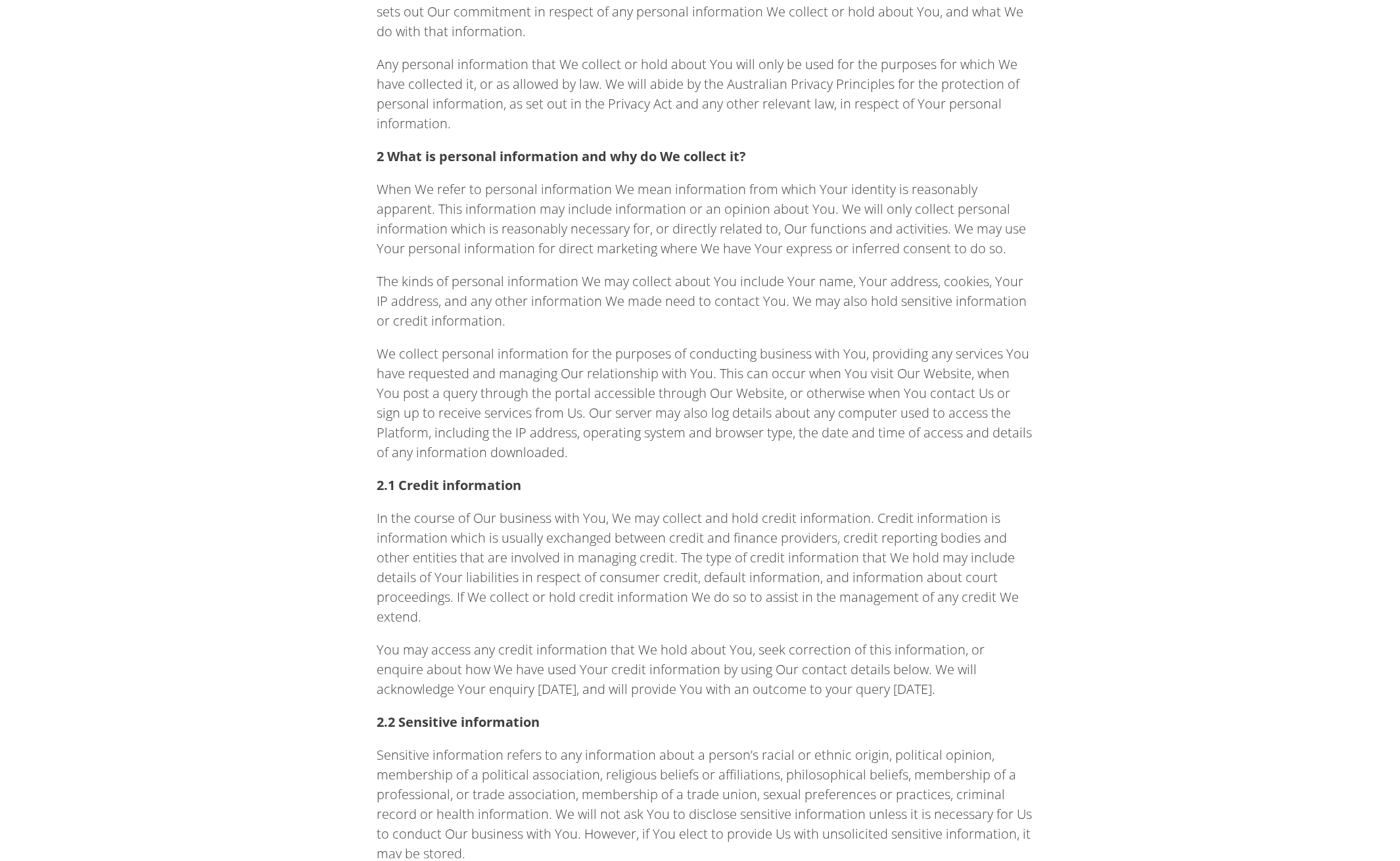
scroll to position [0, 0]
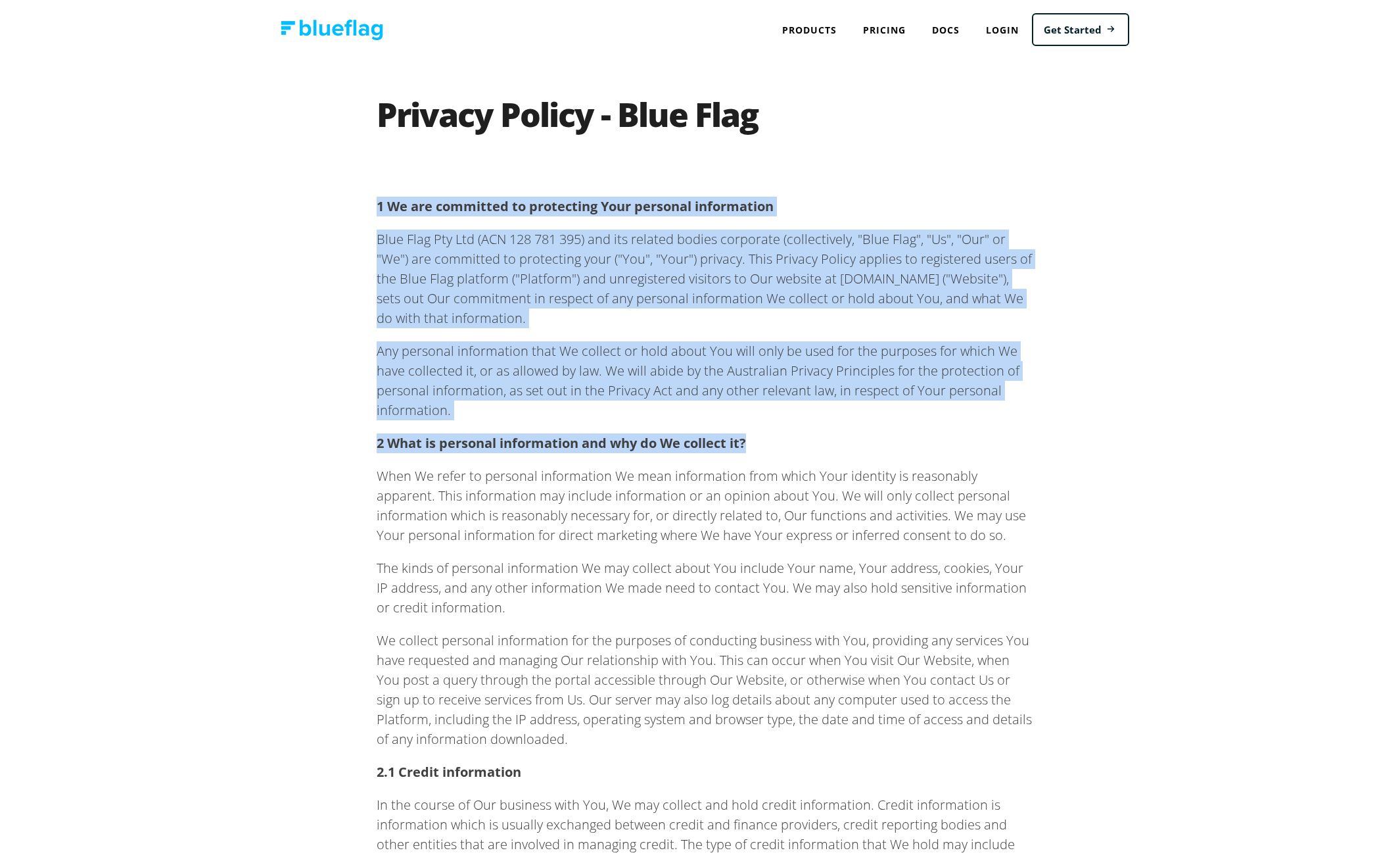
drag, startPoint x: 749, startPoint y: 441, endPoint x: 350, endPoint y: 198, distance: 467.2
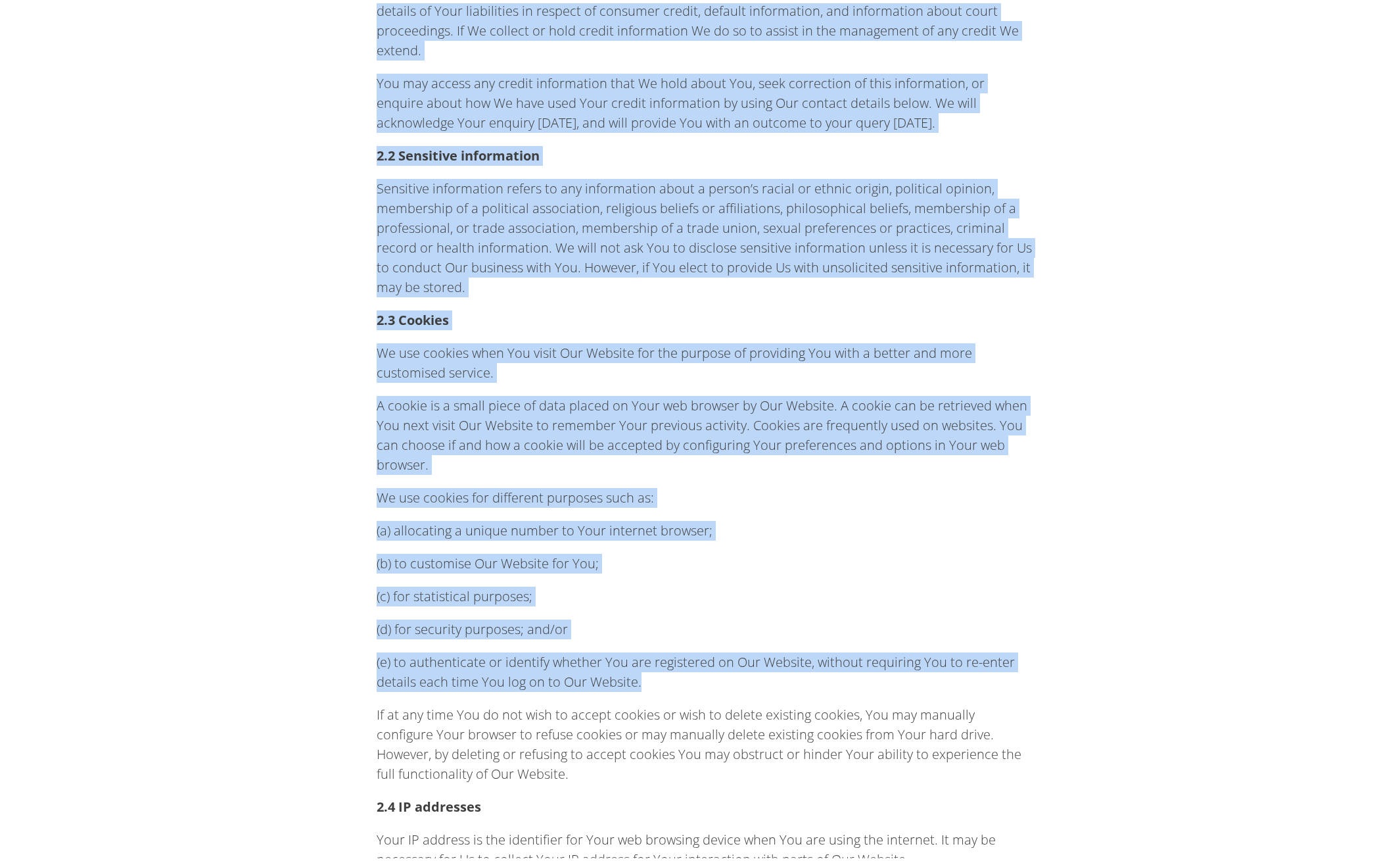
drag, startPoint x: 368, startPoint y: 199, endPoint x: 726, endPoint y: 663, distance: 586.1
click at [726, 663] on div "Privacy Policy - Blue Flag 1 We are committed to protecting Your personal infor…" at bounding box center [704, 660] width 749 height 2836
click at [728, 583] on p "(c) for statistical purposes;" at bounding box center [705, 592] width 658 height 20
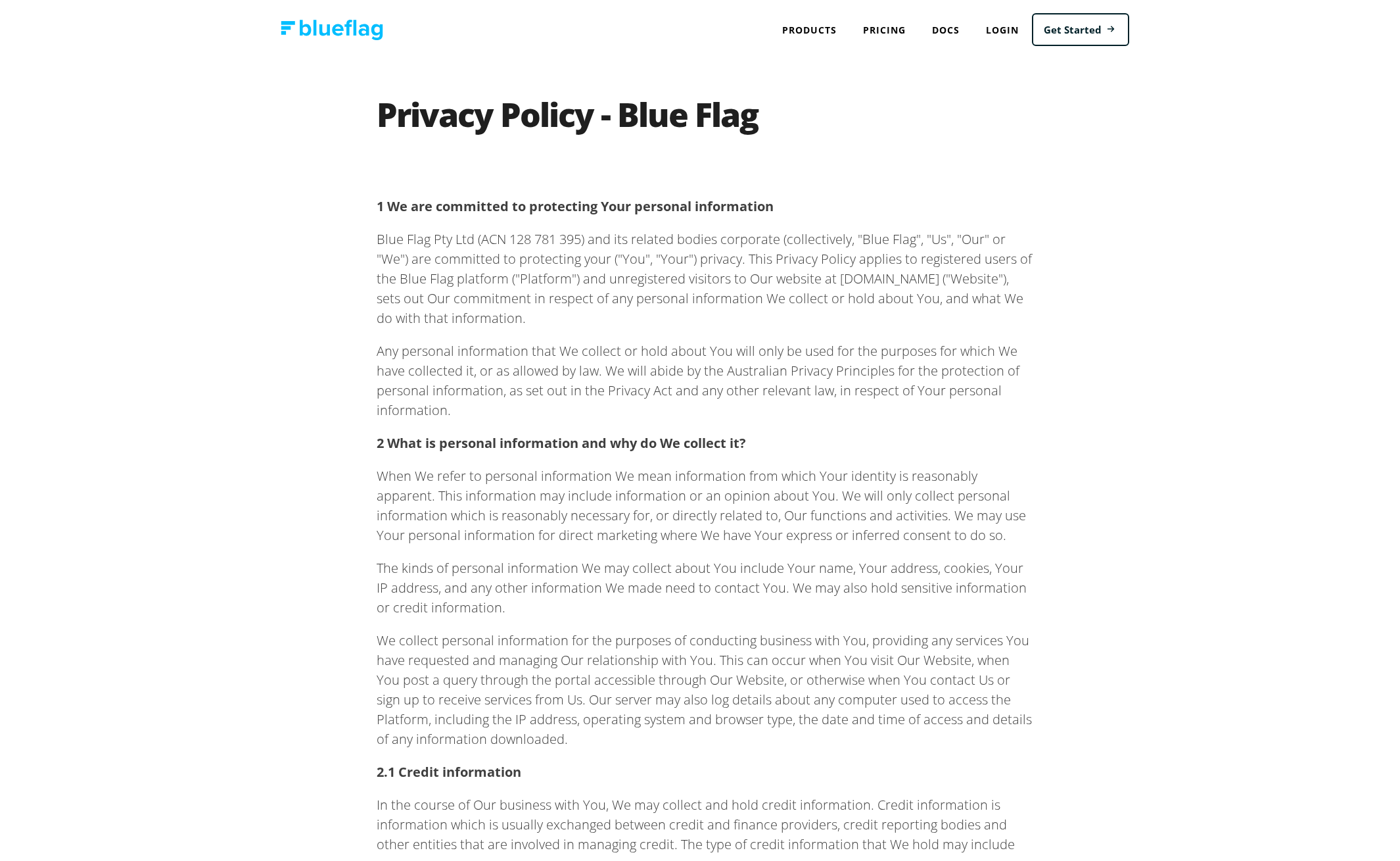
drag, startPoint x: 492, startPoint y: 554, endPoint x: 339, endPoint y: 191, distance: 393.9
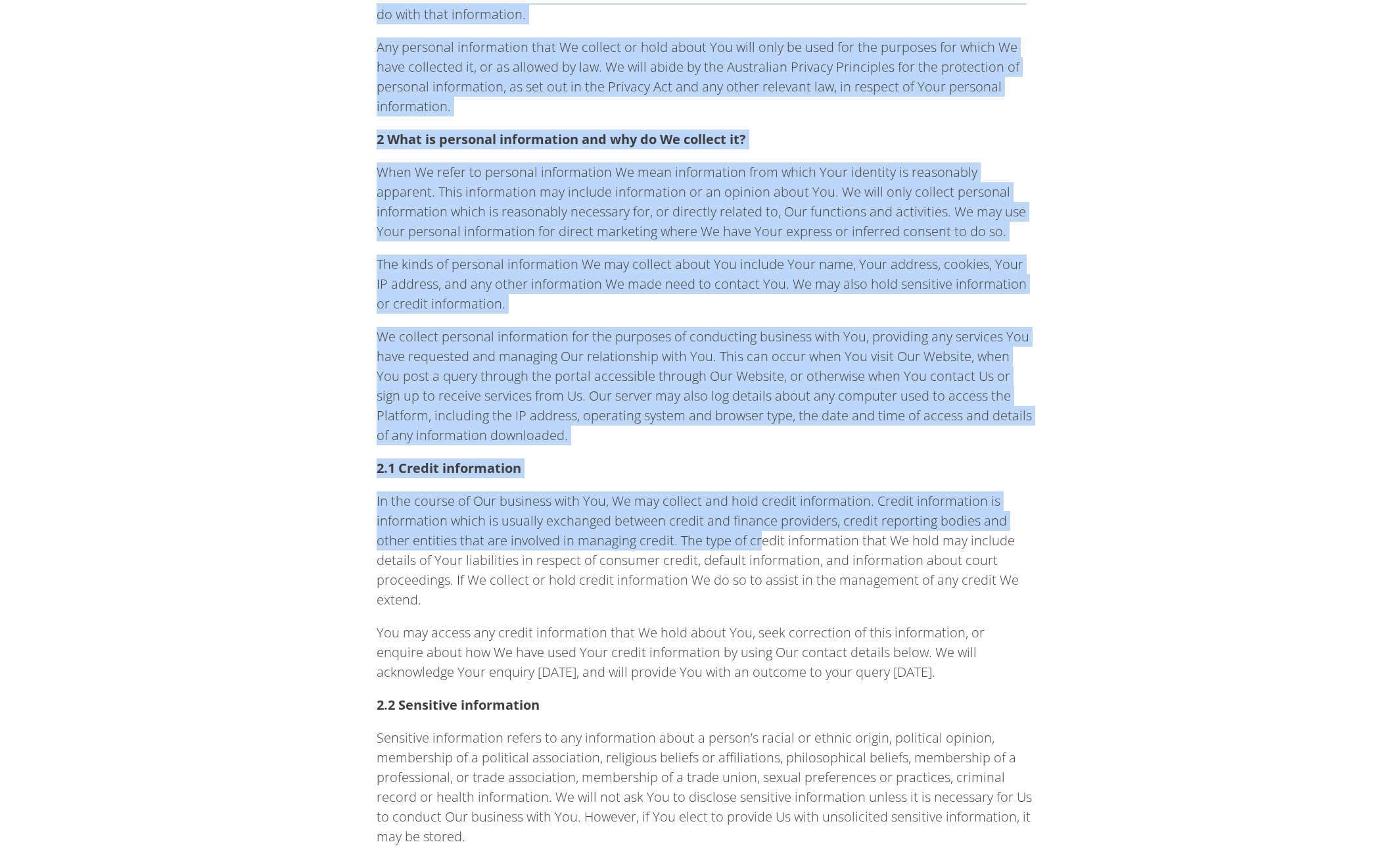
drag, startPoint x: 368, startPoint y: 199, endPoint x: 766, endPoint y: 481, distance: 487.8
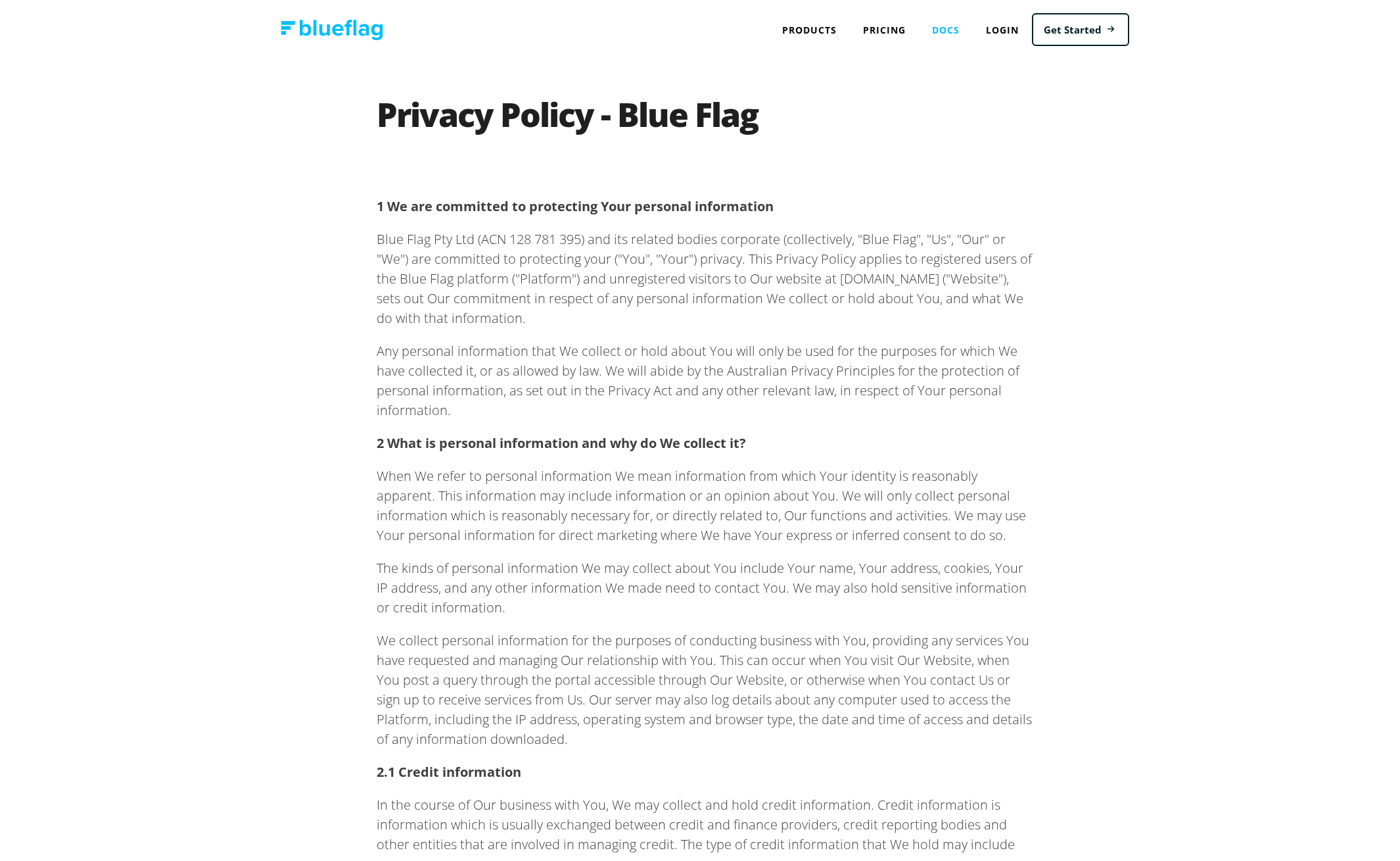
click at [939, 29] on link "Docs" at bounding box center [945, 27] width 54 height 27
click at [877, 22] on link "Pricing" at bounding box center [884, 27] width 69 height 27
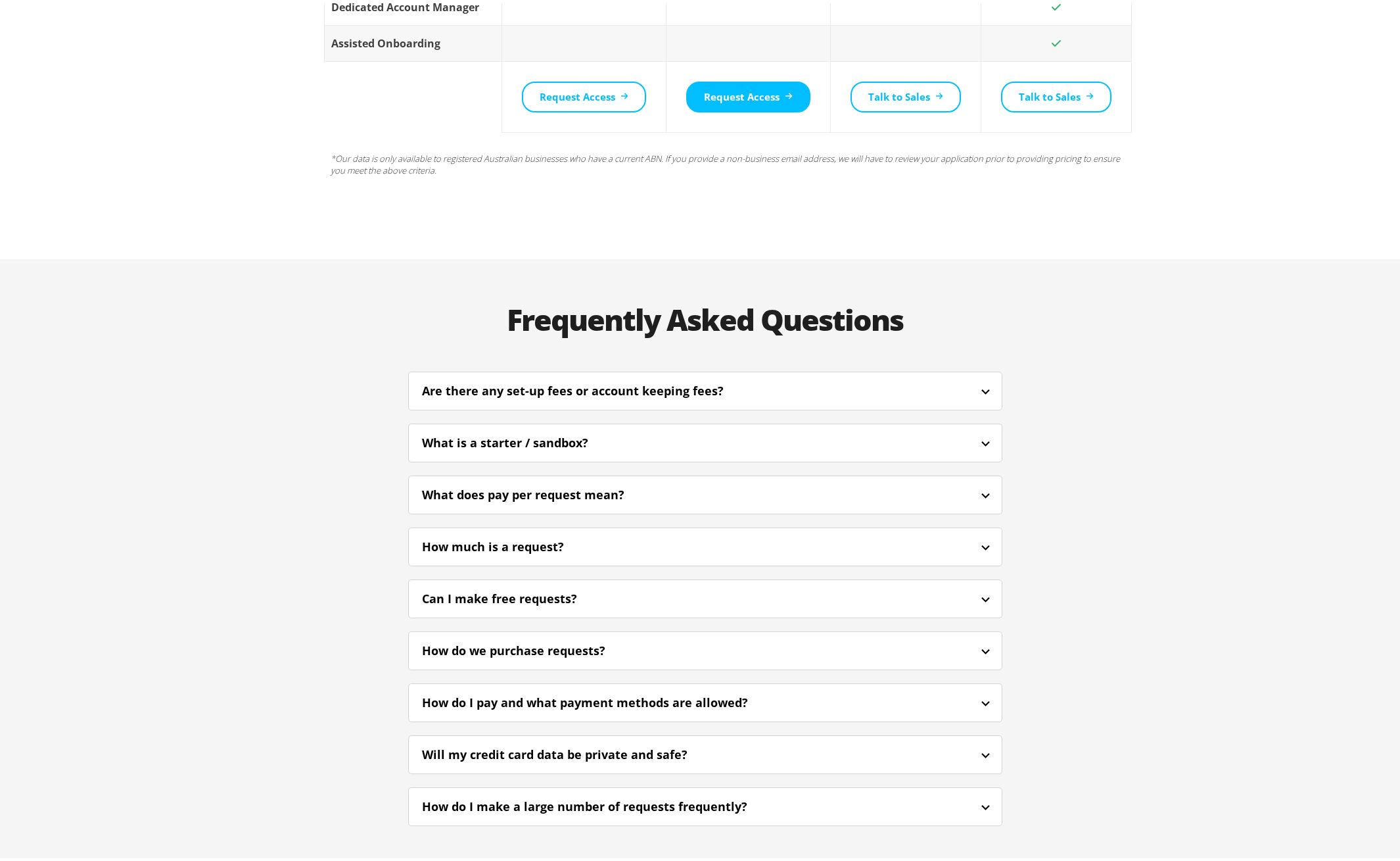
scroll to position [2830, 0]
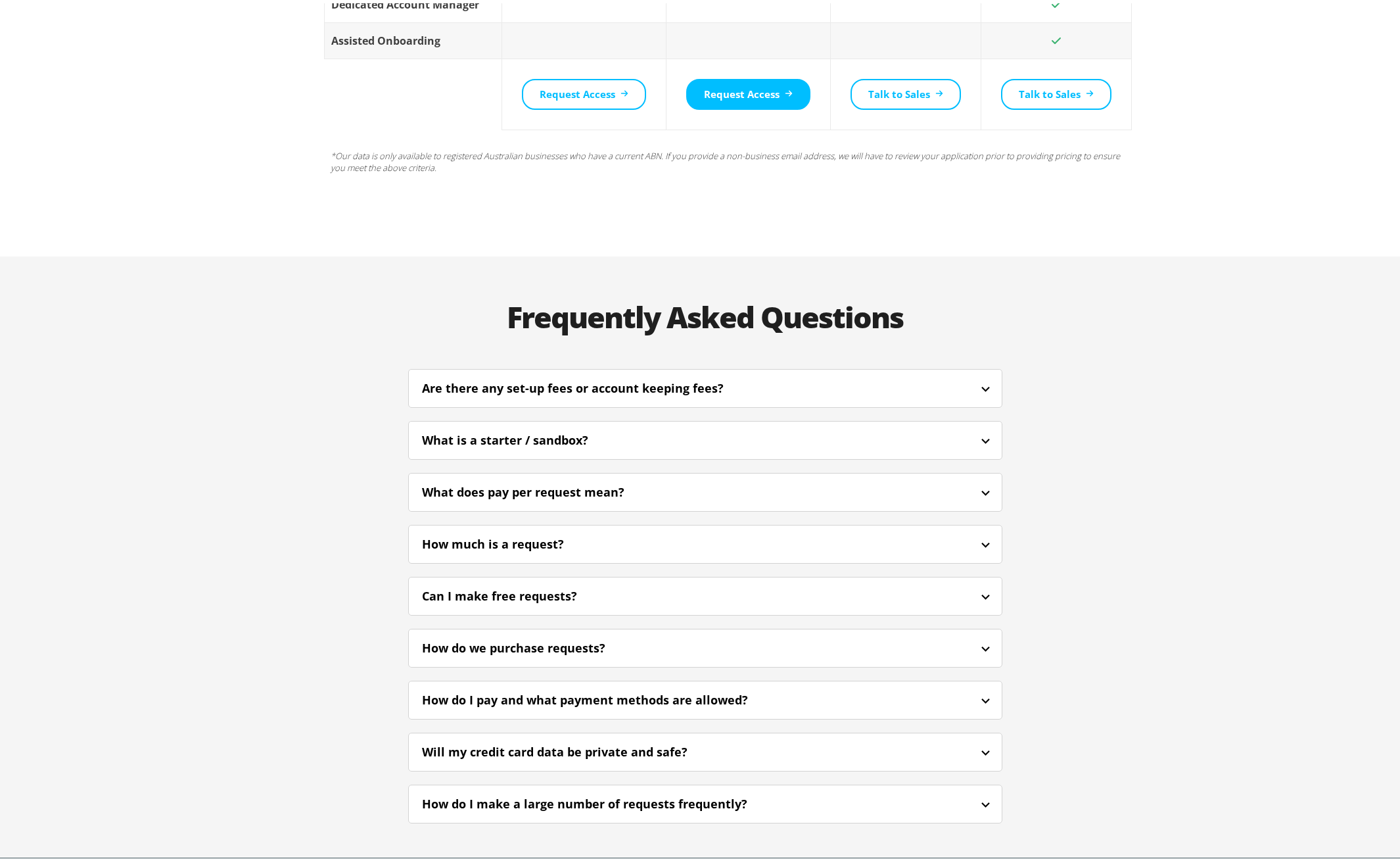
click at [804, 369] on div "Are there any set-up fees or account keeping fees?" at bounding box center [705, 384] width 593 height 31
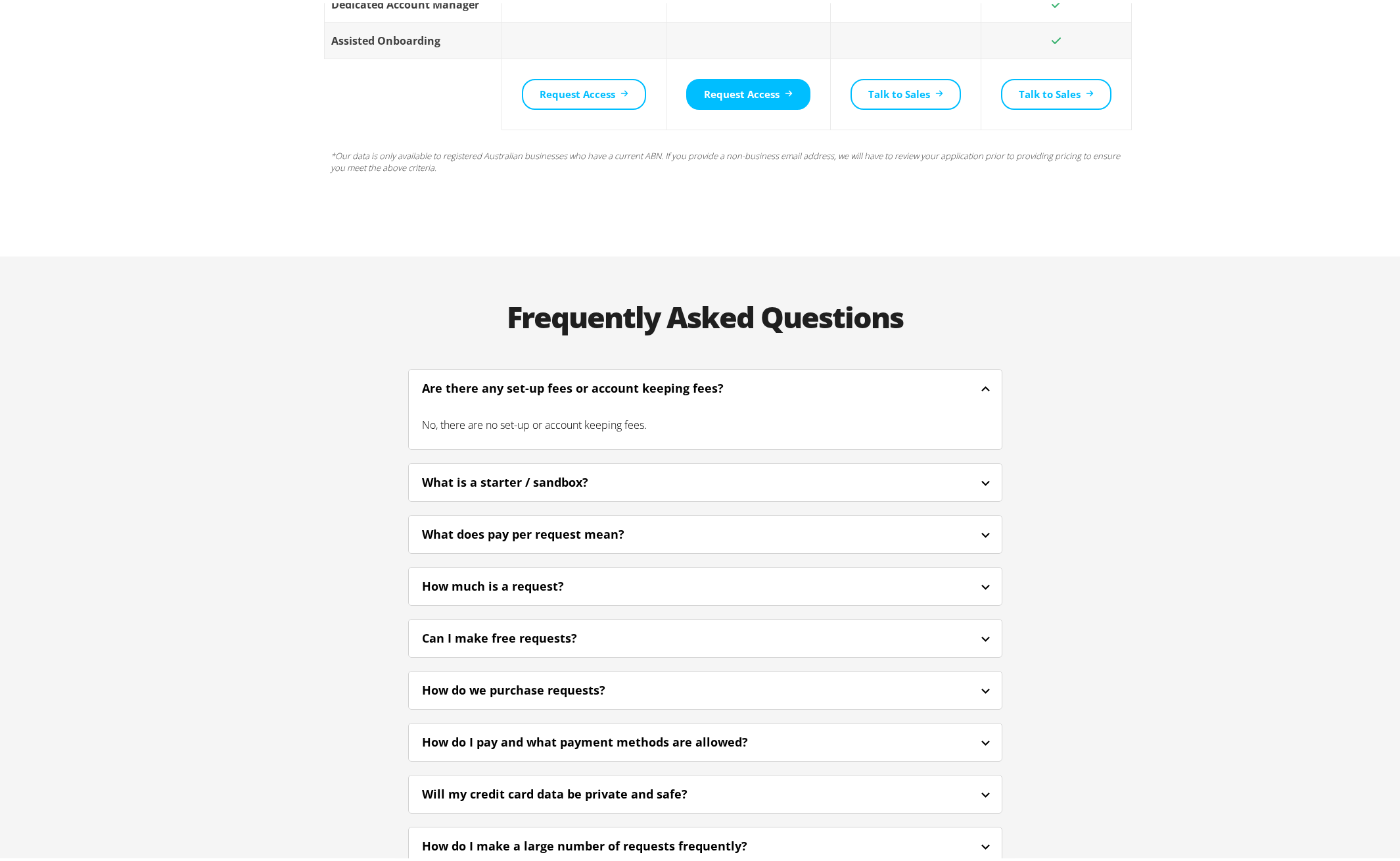
click at [804, 369] on div "Are there any set-up fees or account keeping fees?" at bounding box center [705, 384] width 593 height 31
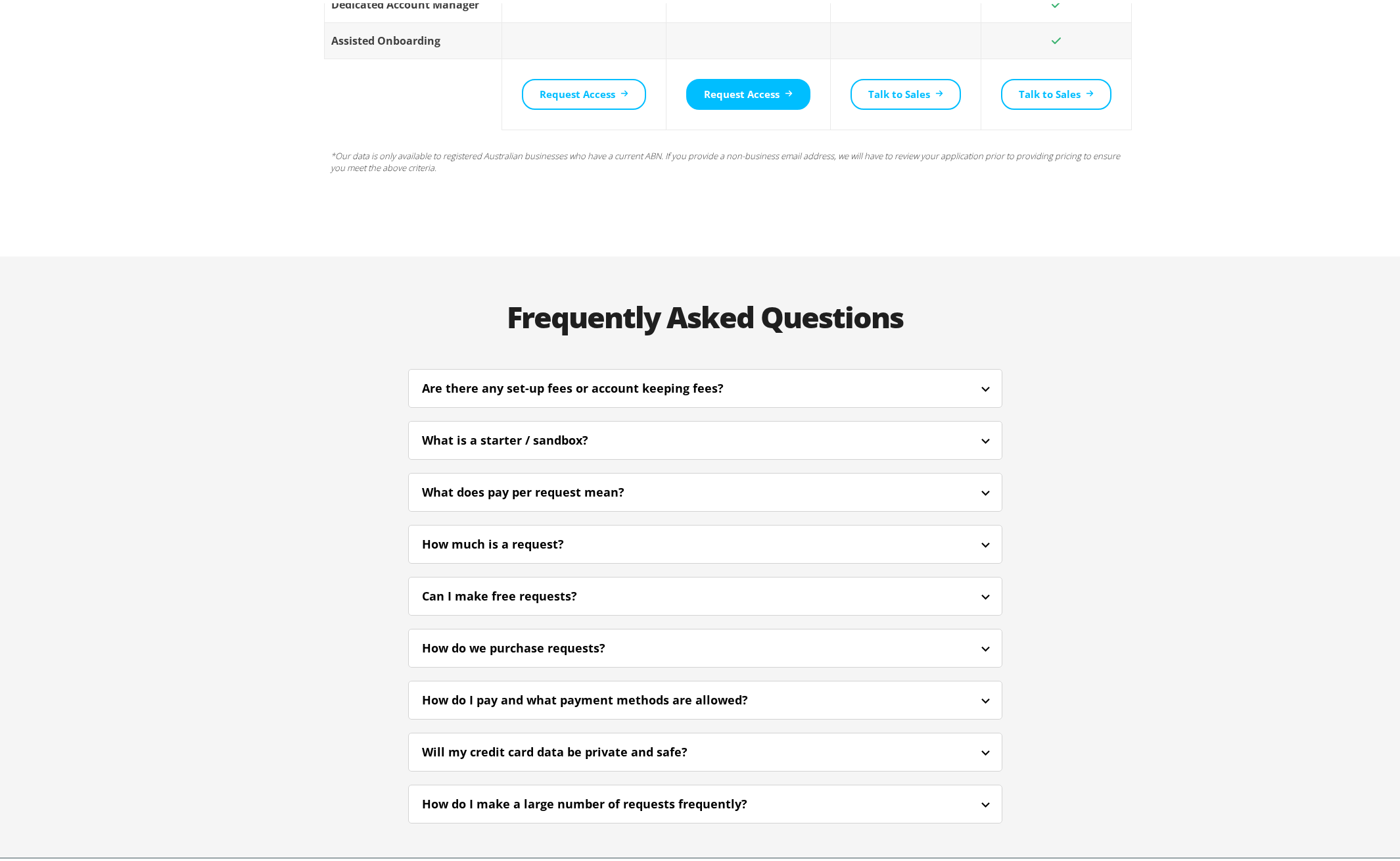
click at [805, 421] on div "What is a starter / sandbox?" at bounding box center [705, 437] width 593 height 31
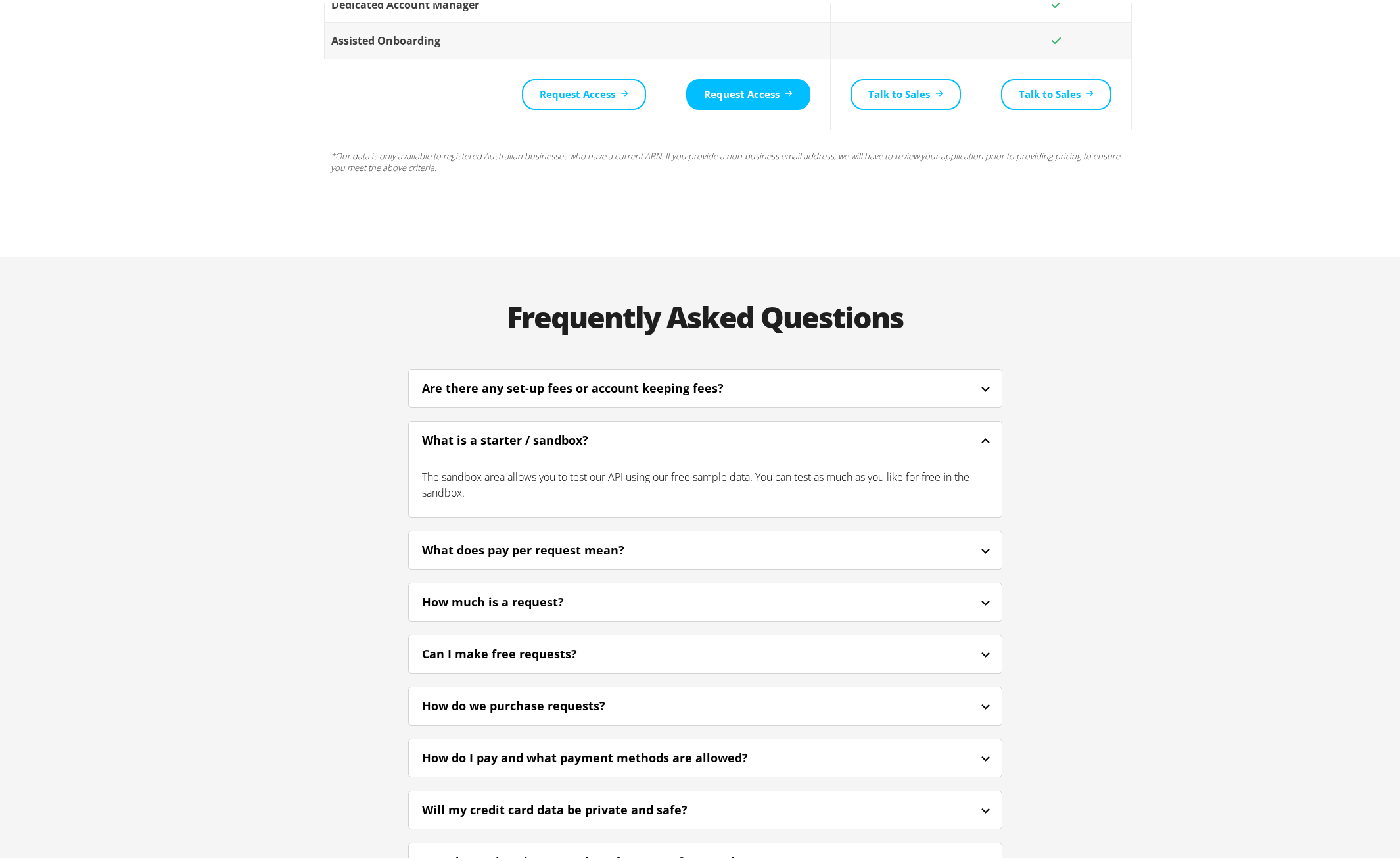
click at [805, 421] on div "What is a starter / sandbox?" at bounding box center [705, 437] width 593 height 31
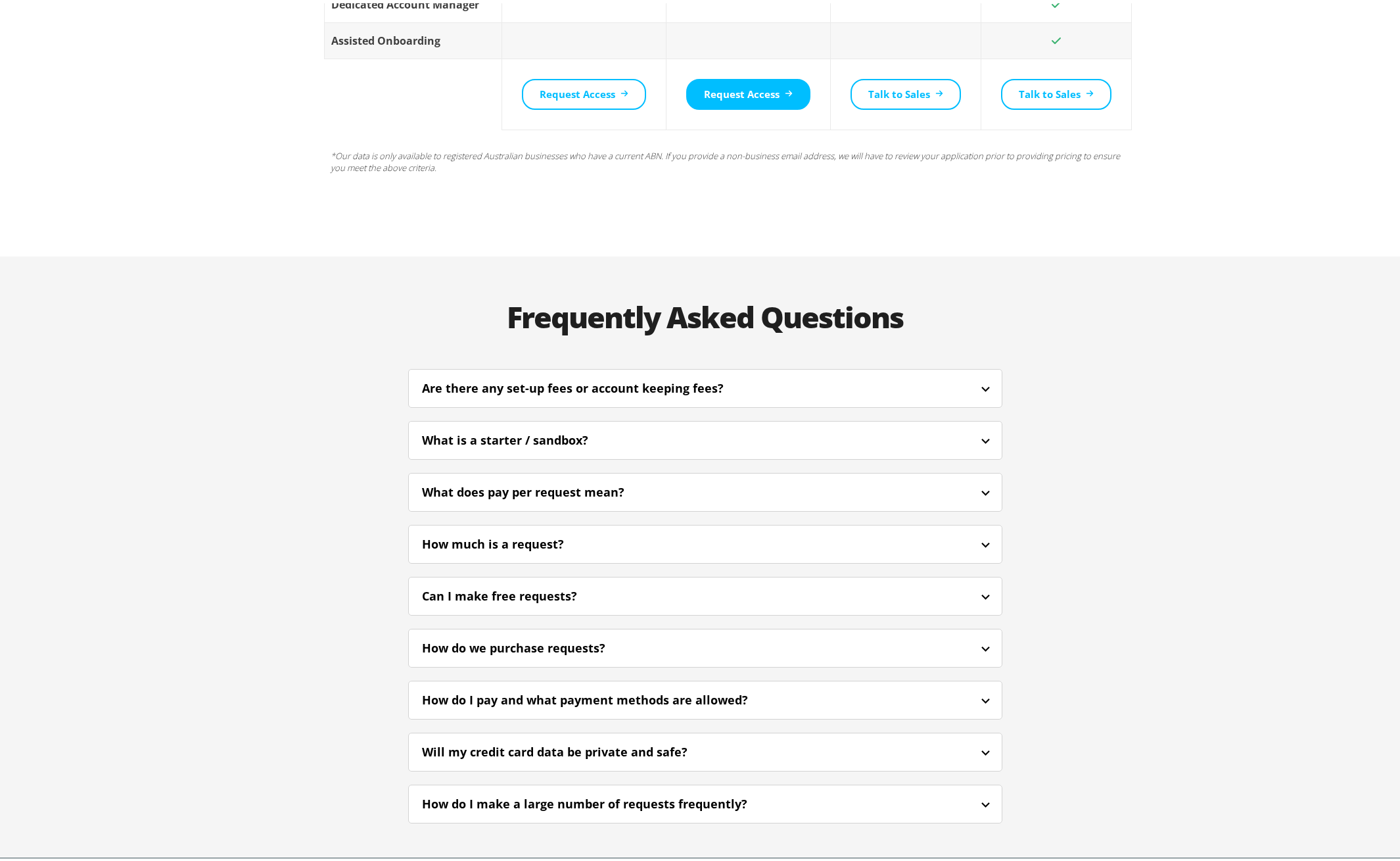
click at [805, 474] on div "What does pay per request mean?" at bounding box center [705, 489] width 593 height 31
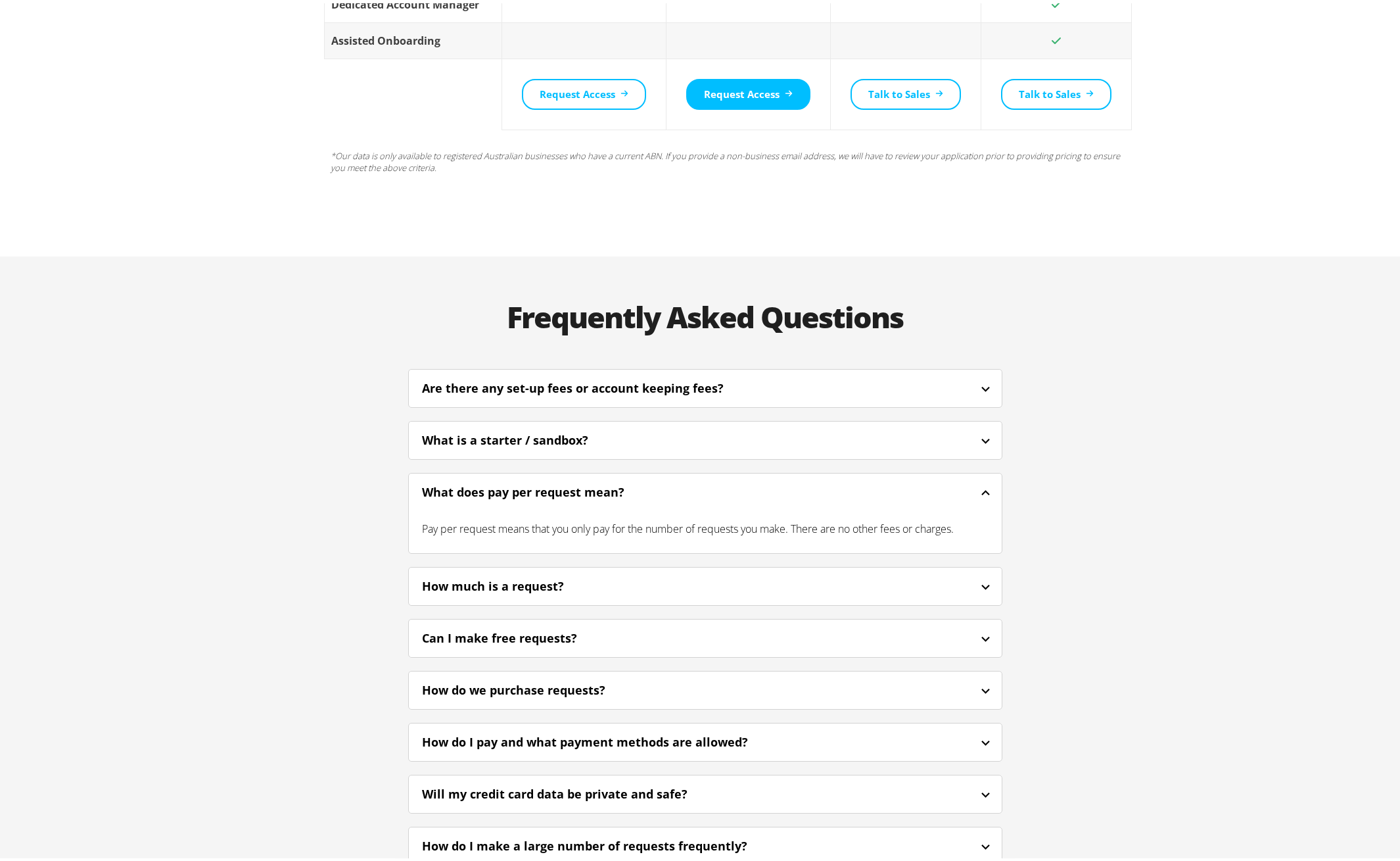
click at [802, 474] on div "What does pay per request mean?" at bounding box center [705, 489] width 593 height 31
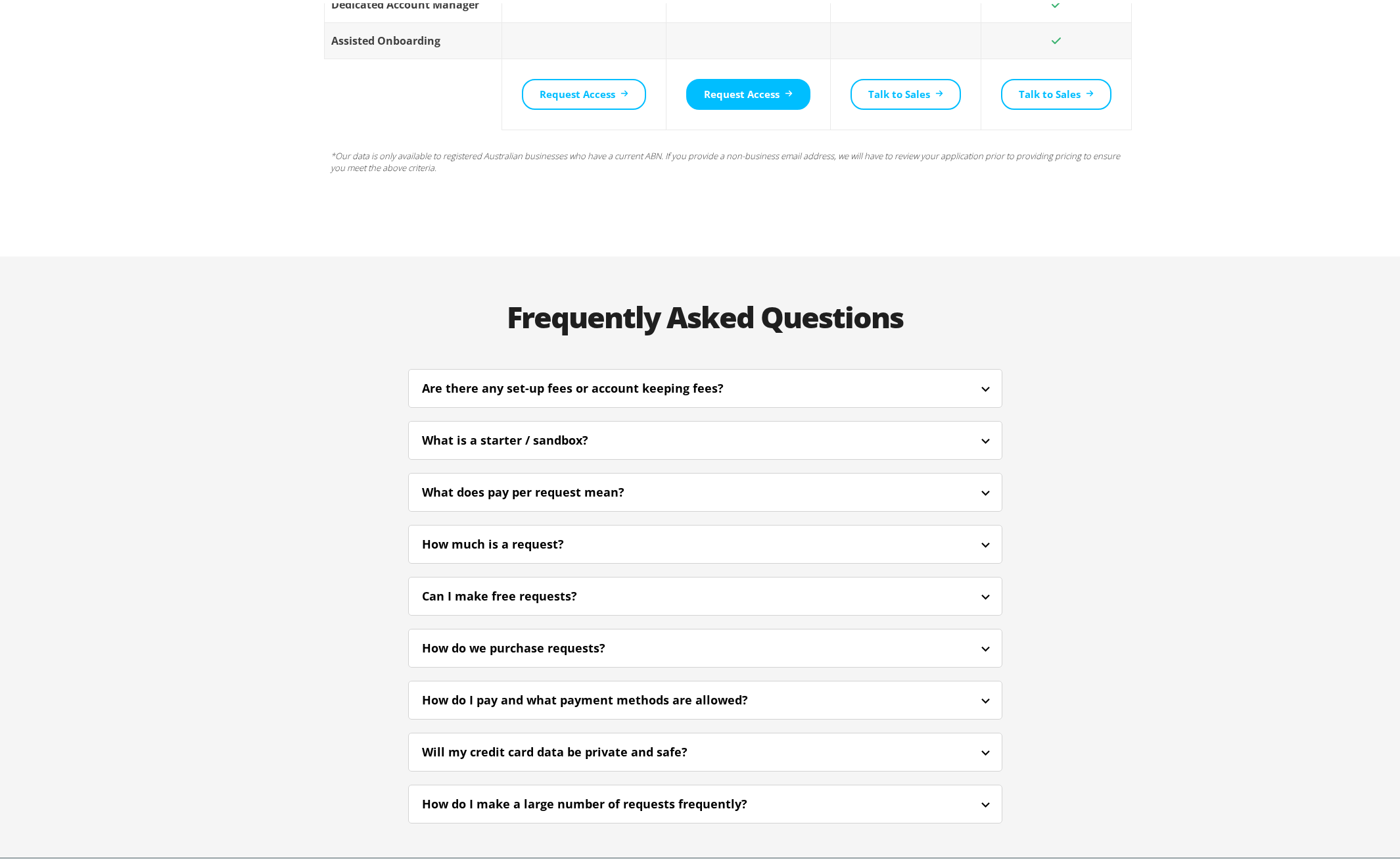
click at [777, 525] on div "How much is a request?" at bounding box center [705, 540] width 593 height 31
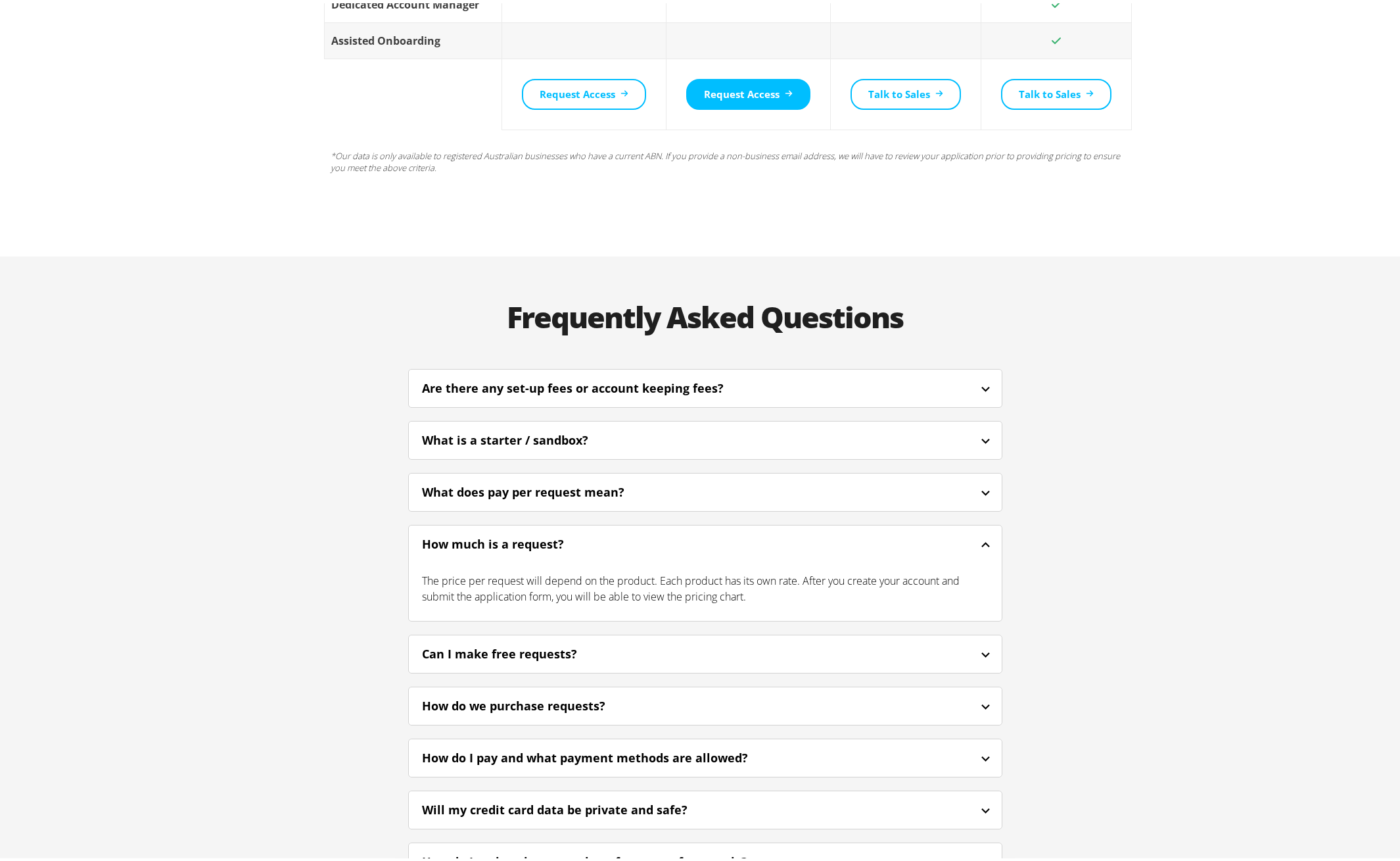
click at [779, 525] on div "How much is a request?" at bounding box center [705, 540] width 593 height 31
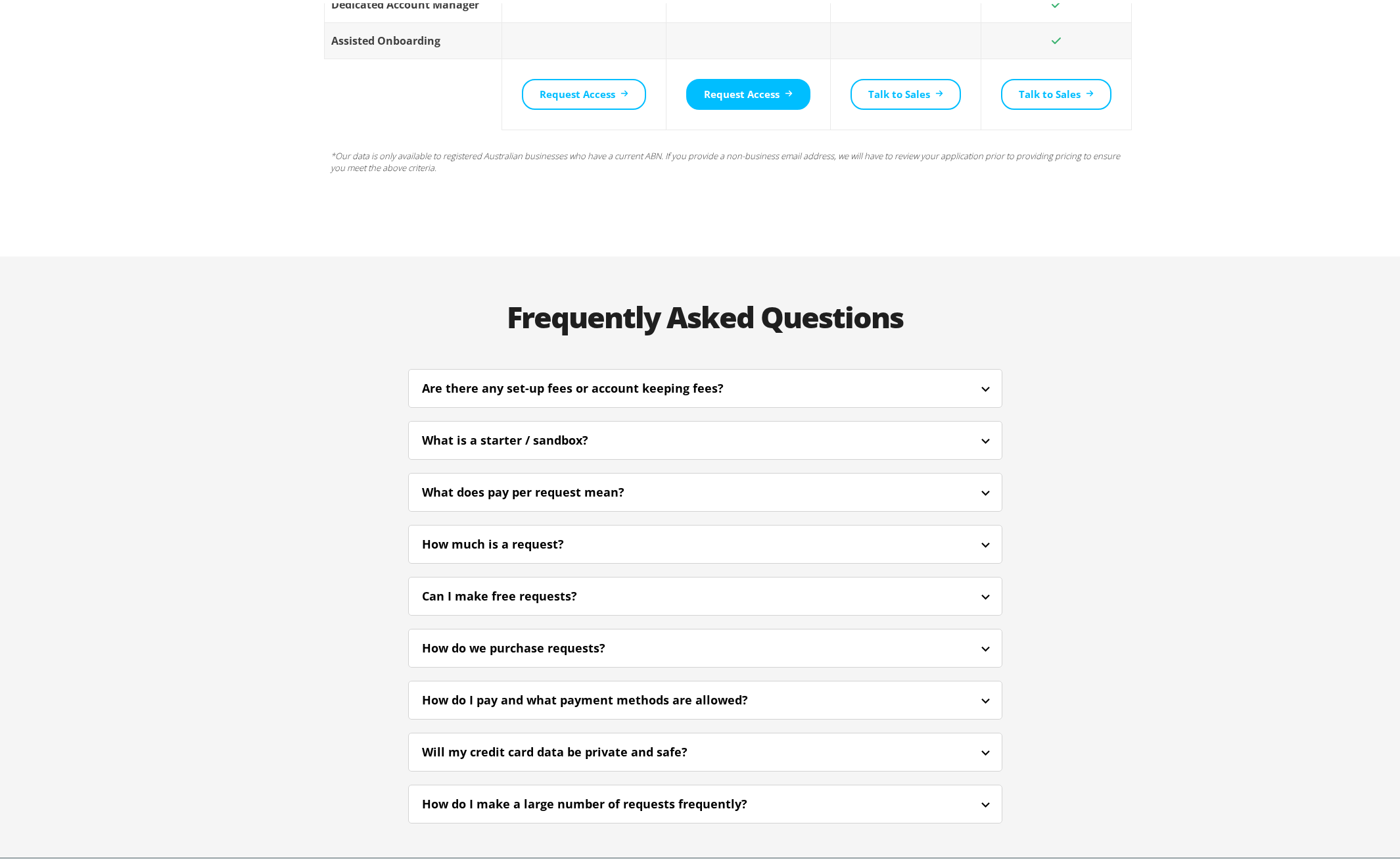
click at [777, 577] on div "Can I make free requests?" at bounding box center [705, 592] width 593 height 31
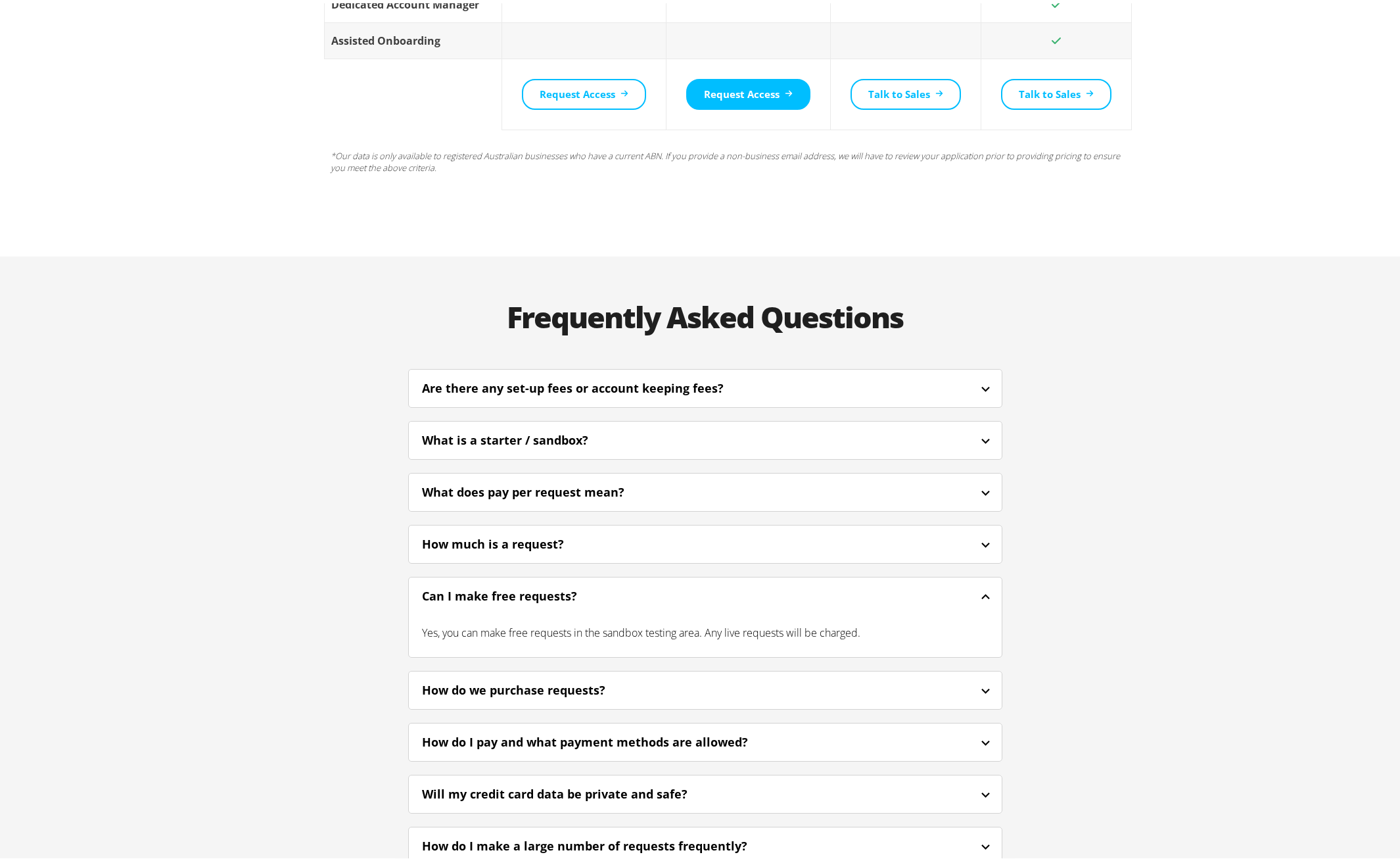
click at [776, 608] on div "Yes, you can make free requests in the sandbox testing area. Any live requests …" at bounding box center [705, 629] width 593 height 42
click at [747, 577] on div "Can I make free requests?" at bounding box center [705, 592] width 593 height 31
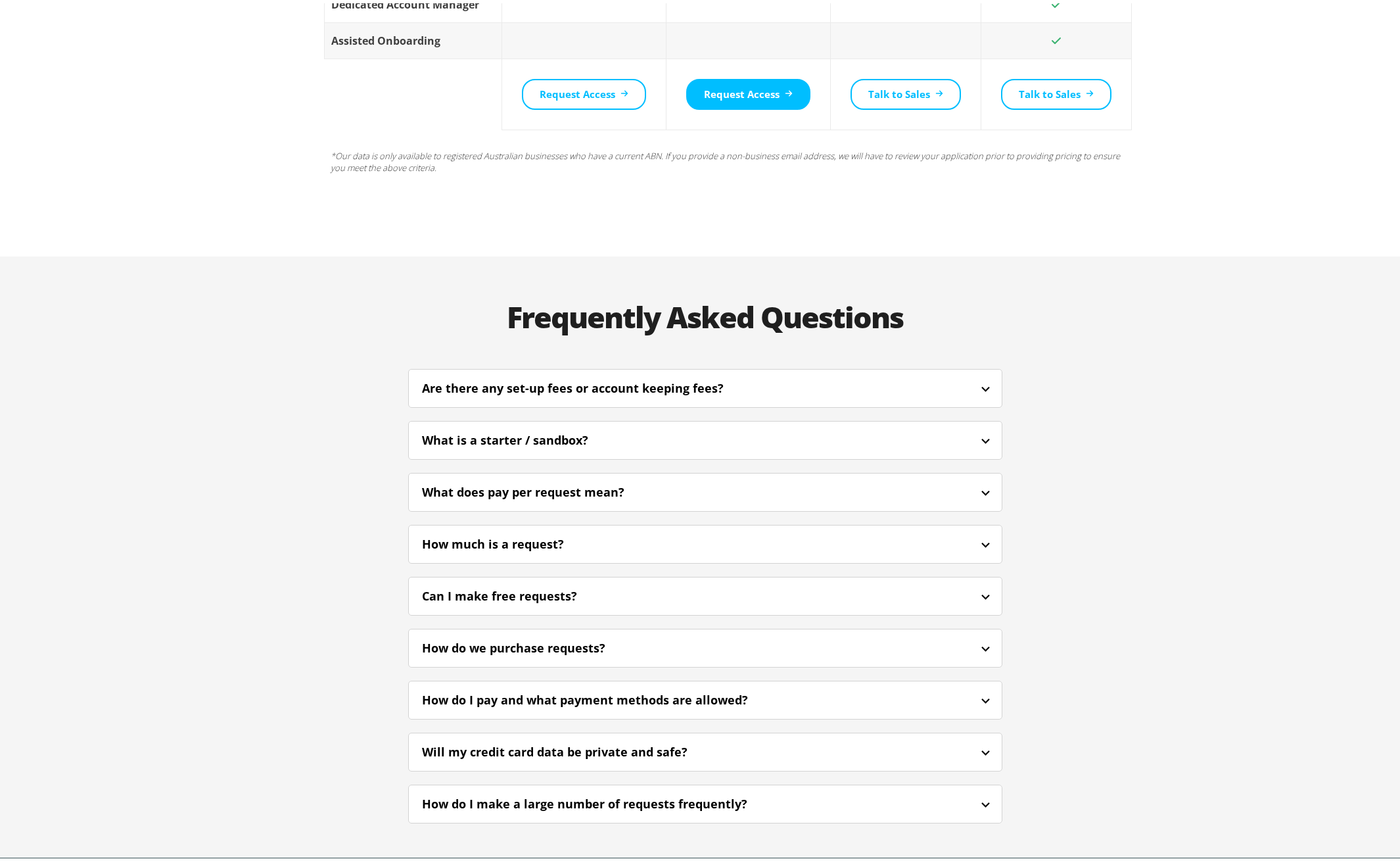
click at [747, 629] on div "How do we purchase requests?" at bounding box center [705, 645] width 593 height 31
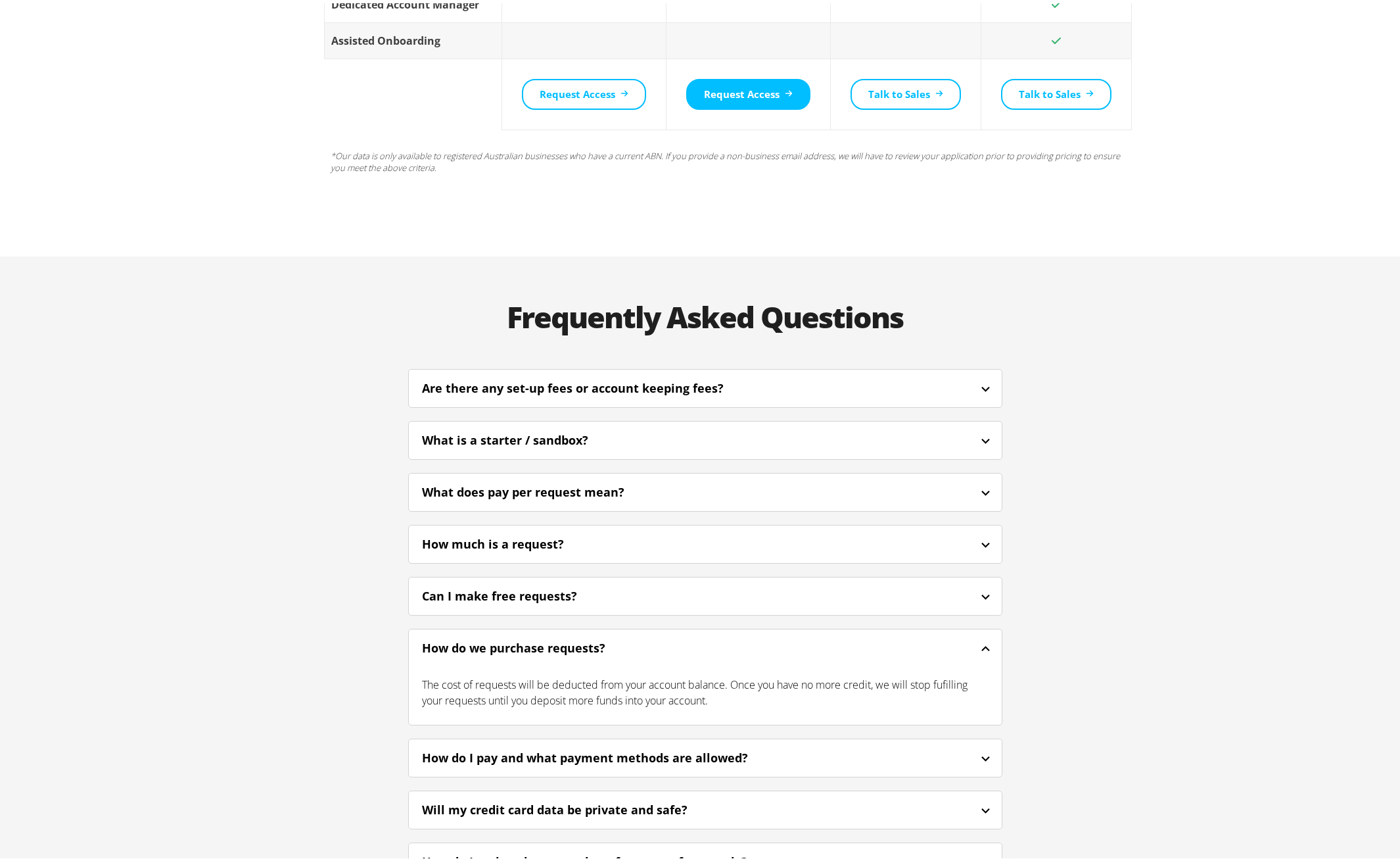
click at [748, 629] on div "How do we purchase requests?" at bounding box center [705, 645] width 593 height 31
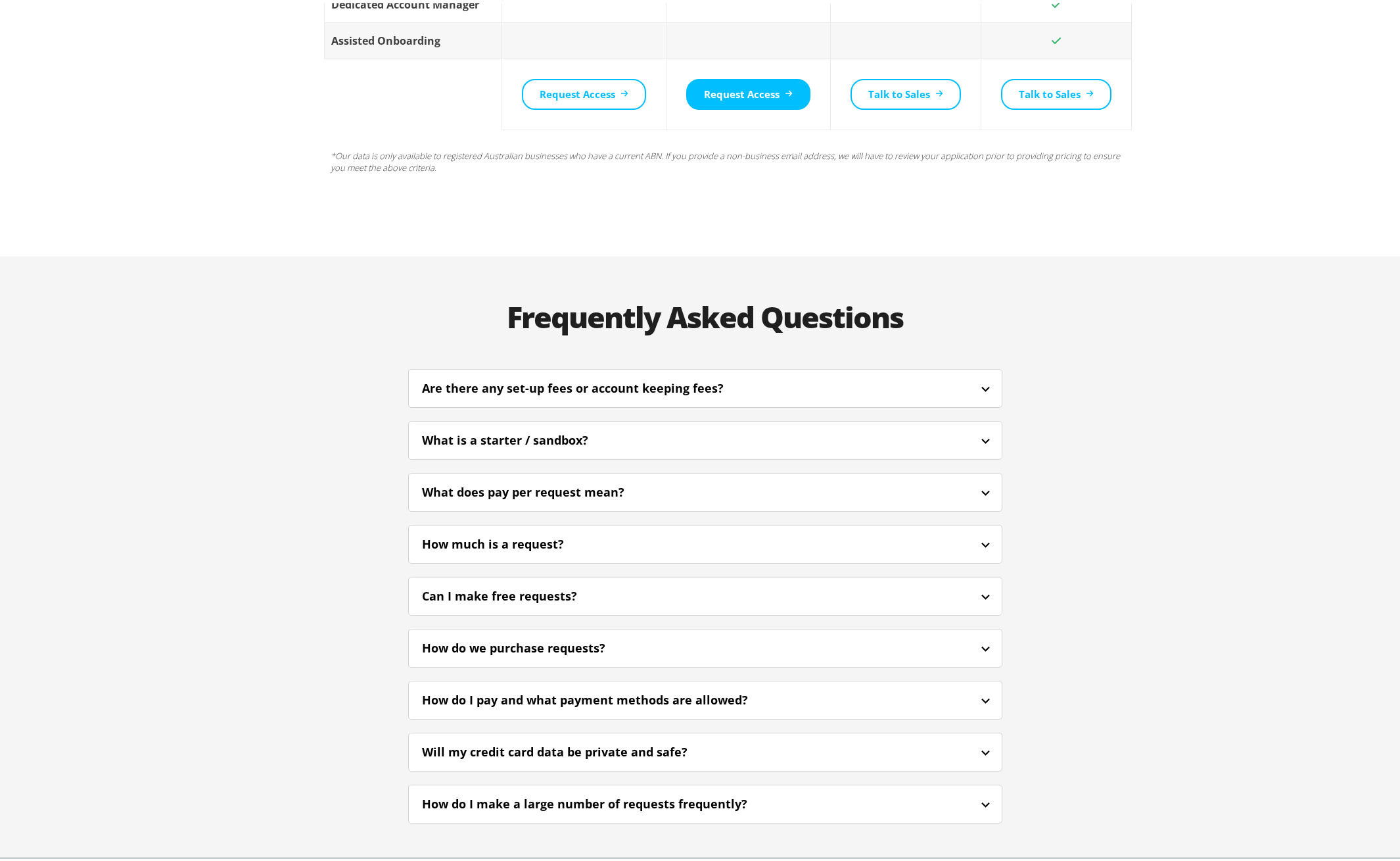
click at [750, 687] on div "How do I pay and what payment methods are allowed?" at bounding box center [603, 696] width 362 height 18
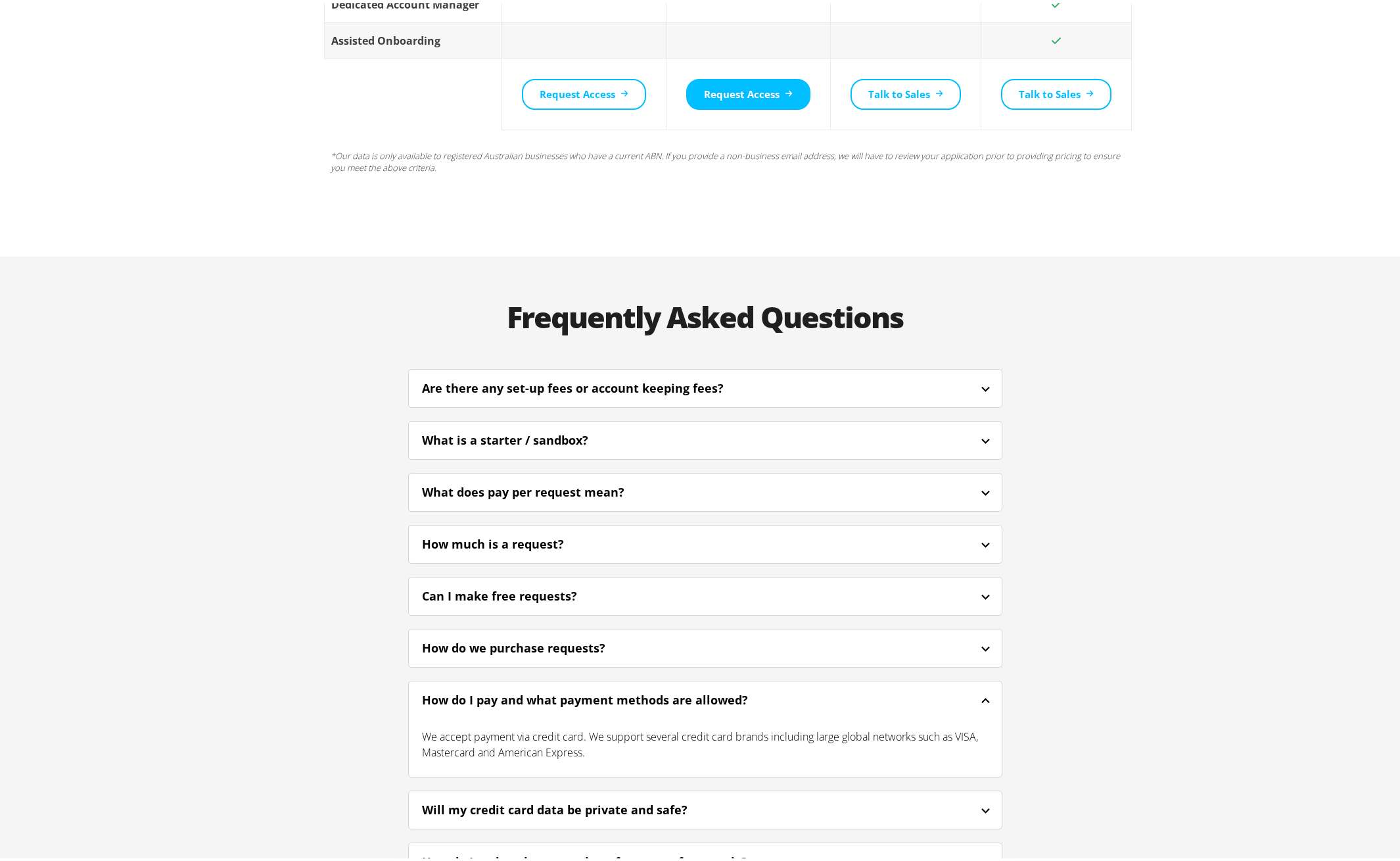
click at [757, 687] on div "How do I pay and what payment methods are allowed?" at bounding box center [603, 696] width 362 height 18
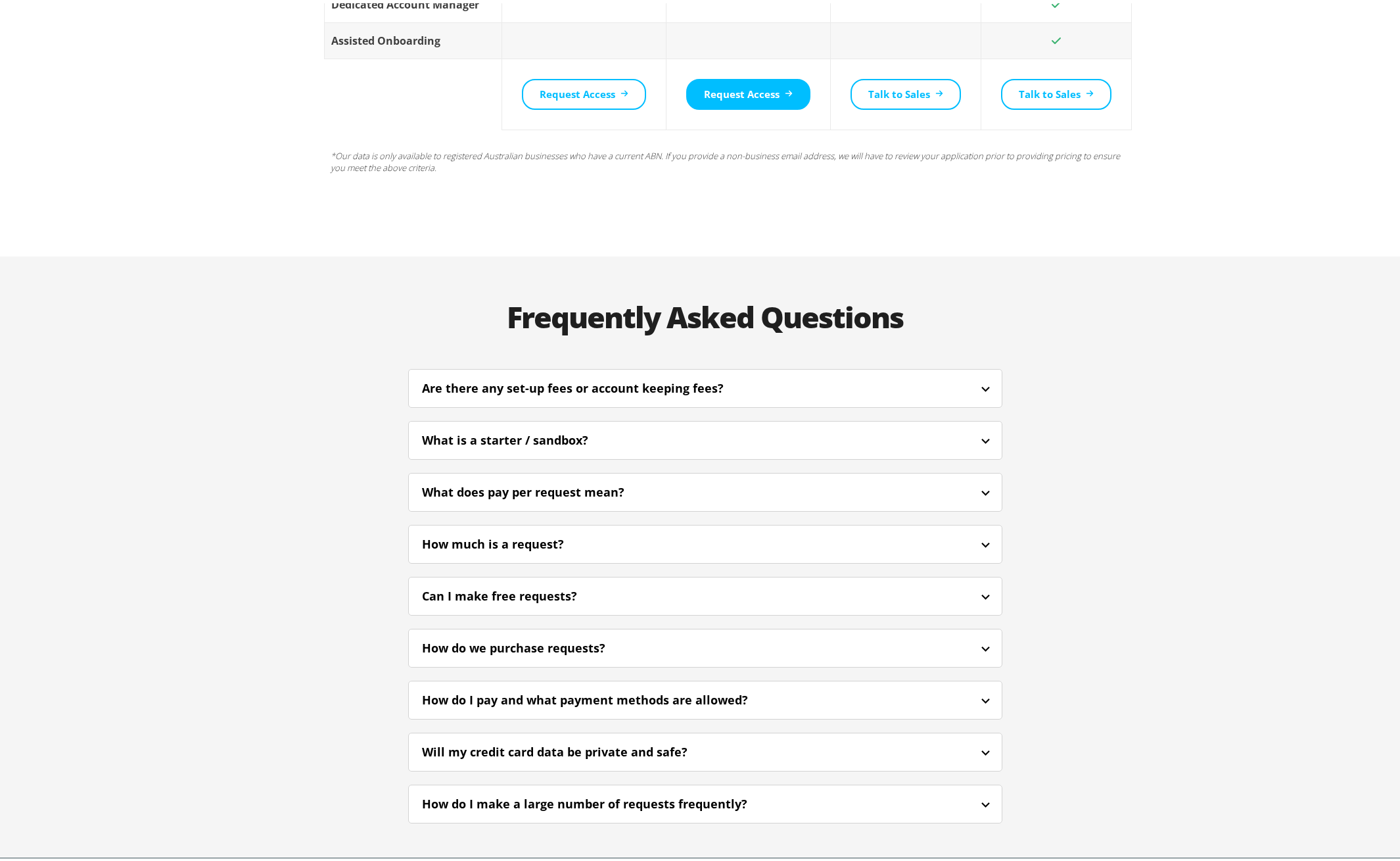
click at [758, 733] on div "Will my credit card data be private and safe?" at bounding box center [705, 748] width 593 height 31
click at [761, 733] on div "Will my credit card data be private and safe?" at bounding box center [705, 748] width 593 height 31
click at [762, 792] on div "How do I make a large number of requests frequently?" at bounding box center [603, 800] width 361 height 18
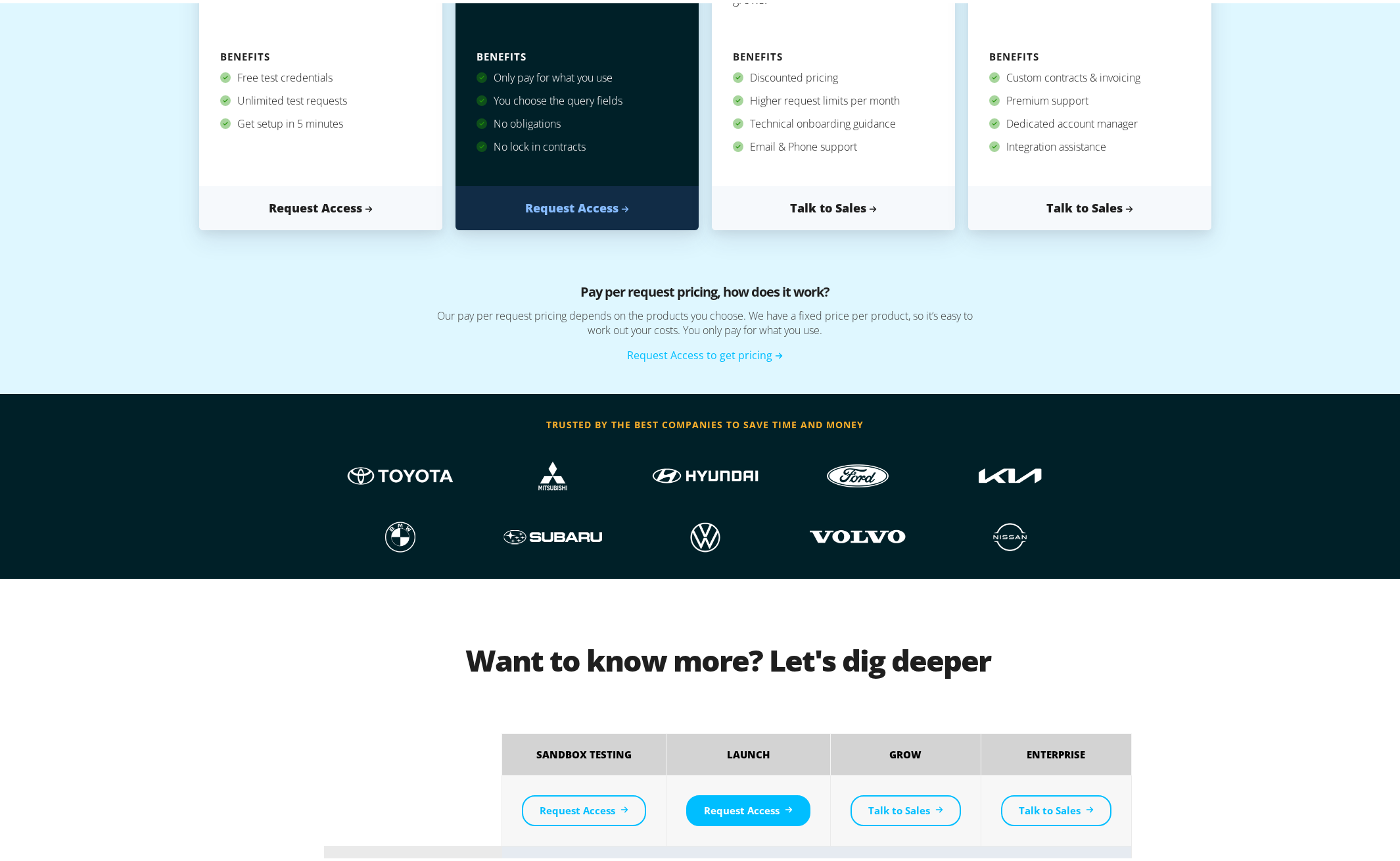
scroll to position [0, 0]
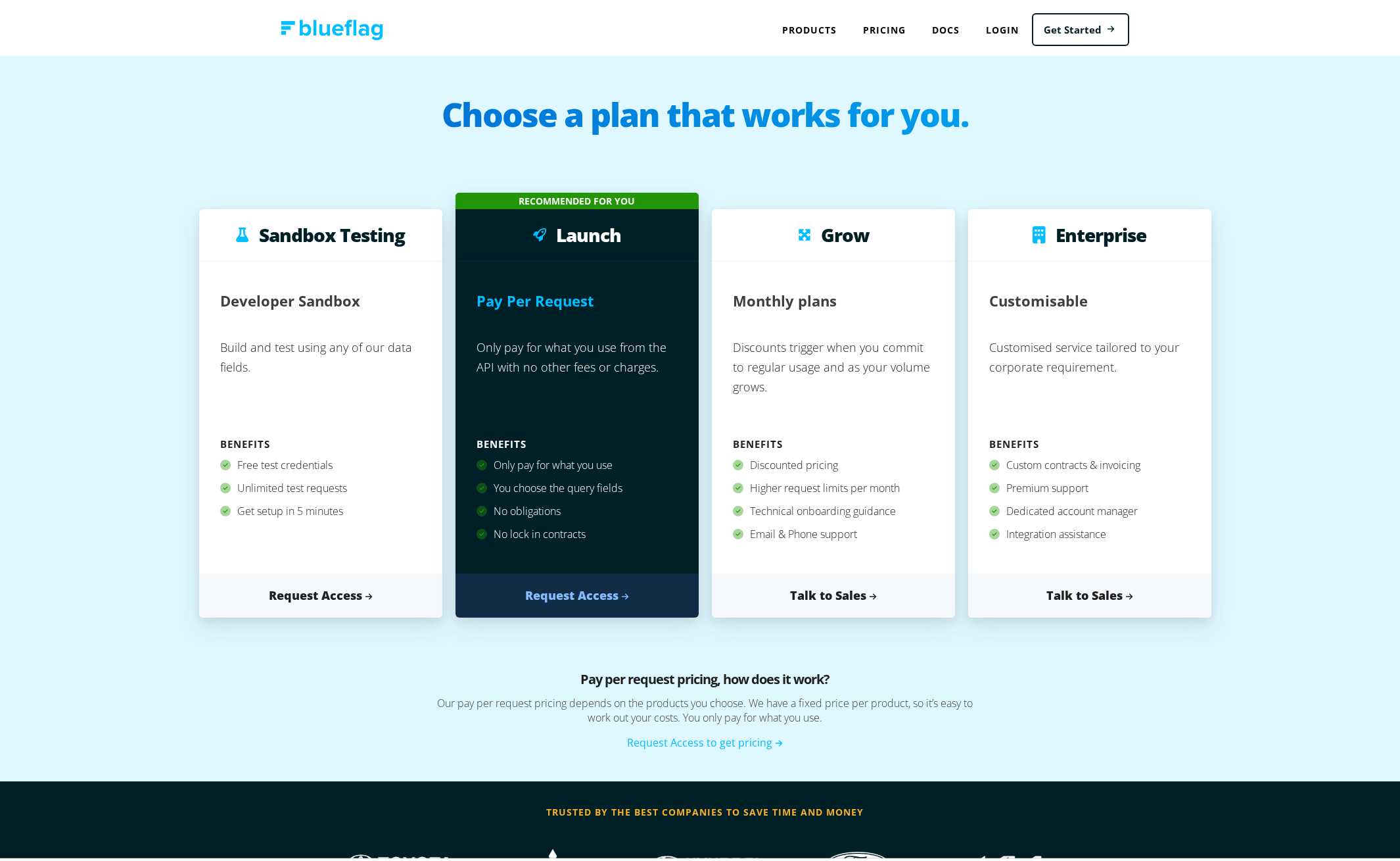
click at [1247, 138] on h1 "Choose a plan that works for you." at bounding box center [705, 121] width 1384 height 52
